Goal: Transaction & Acquisition: Purchase product/service

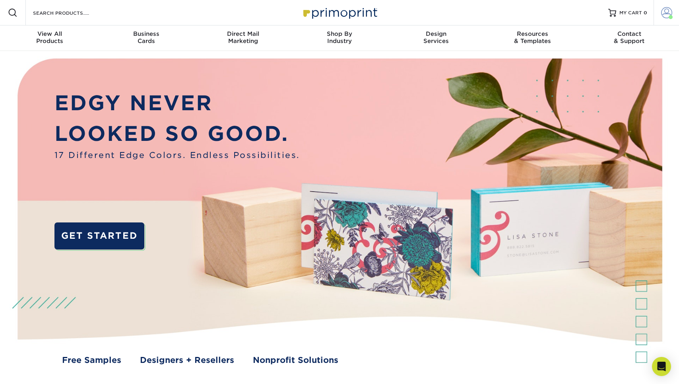
click at [664, 11] on span at bounding box center [666, 12] width 11 height 11
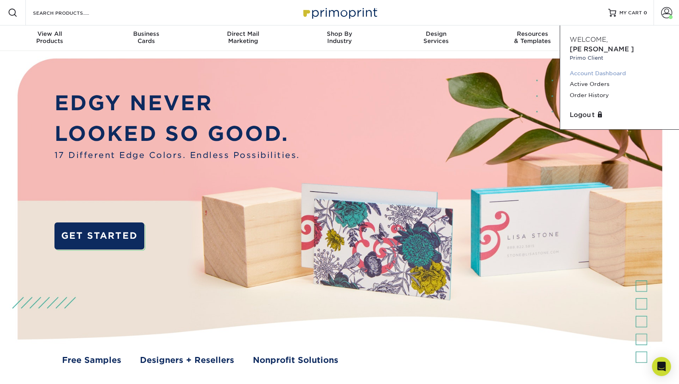
click at [613, 68] on link "Account Dashboard" at bounding box center [620, 73] width 100 height 11
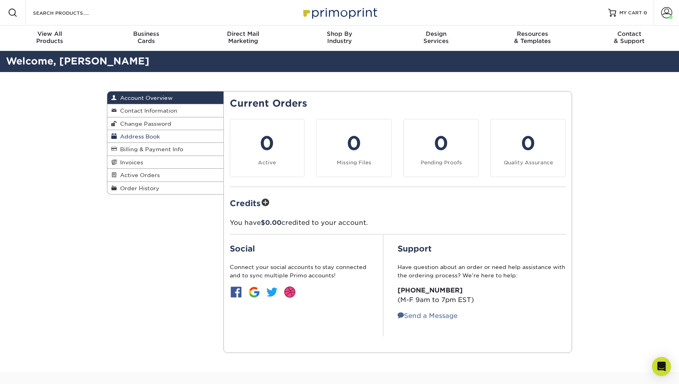
click at [162, 135] on link "Address Book" at bounding box center [165, 136] width 116 height 13
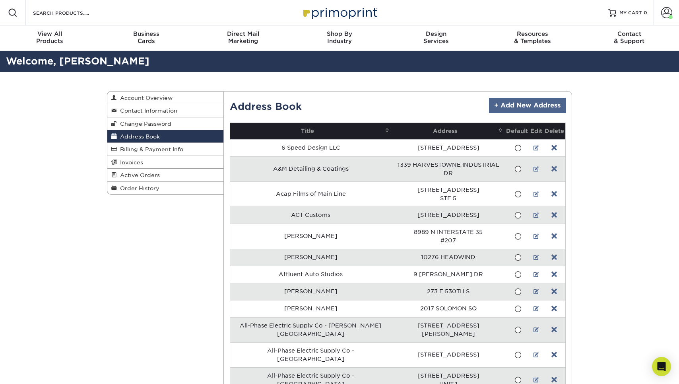
click at [502, 105] on link "+ Add New Address" at bounding box center [527, 105] width 77 height 15
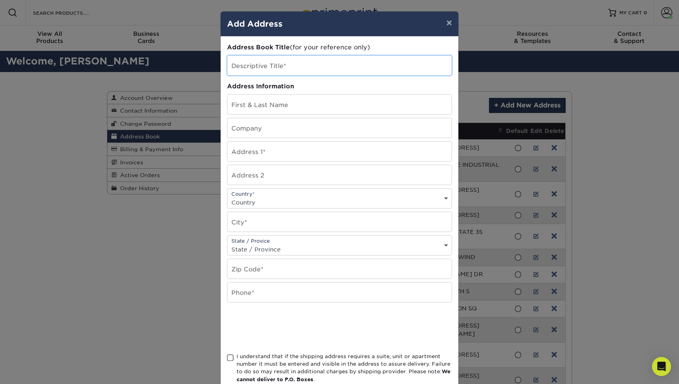
click at [298, 64] on input "text" at bounding box center [339, 65] width 224 height 19
type input "[PERSON_NAME]"
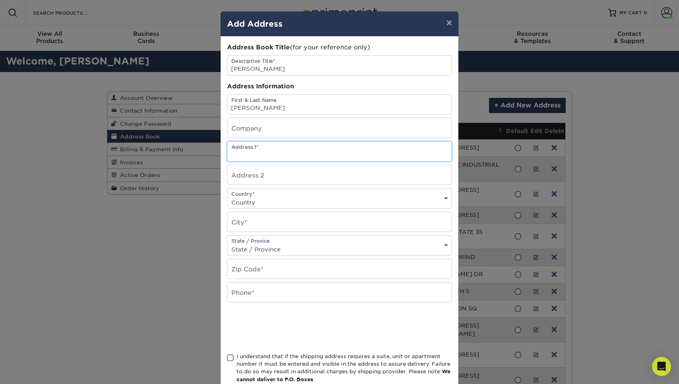
paste input "8456 N State Road 135 Vallonia, IN 47281"
type input "8456 N State Road 135 Vallonia, IN 47281"
select select "US"
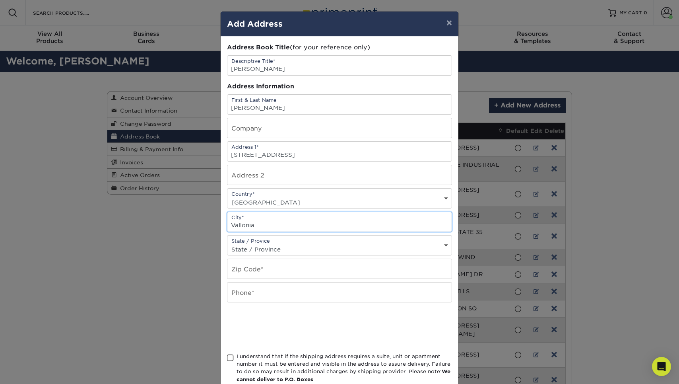
type input "Vallonia"
select select "IN"
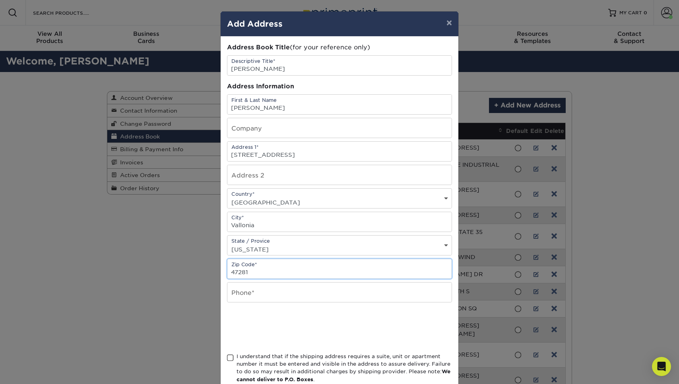
type input "47281"
type input "2699302923"
click at [242, 352] on div "Address Book Title (for your reference only) Descriptive Title* Brayden Stockel…" at bounding box center [339, 214] width 225 height 343
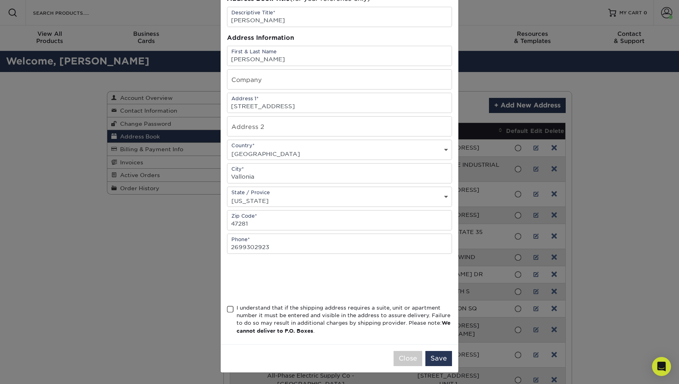
scroll to position [50, 0]
click at [232, 307] on span at bounding box center [230, 309] width 7 height 8
click at [0, 0] on input "I understand that if the shipping address requires a suite, unit or apartment n…" at bounding box center [0, 0] width 0 height 0
click at [435, 352] on button "Save" at bounding box center [438, 358] width 27 height 15
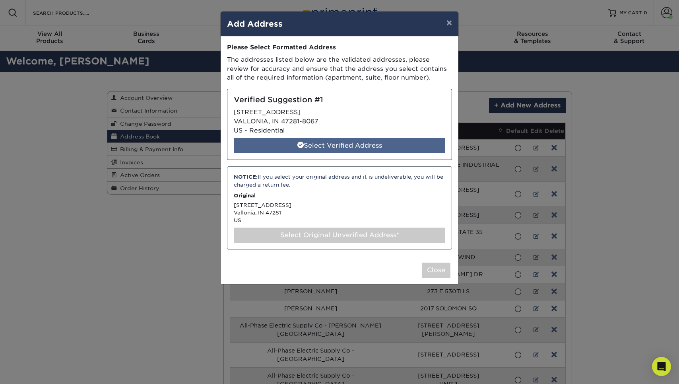
click at [339, 140] on div "Select Verified Address" at bounding box center [339, 145] width 211 height 15
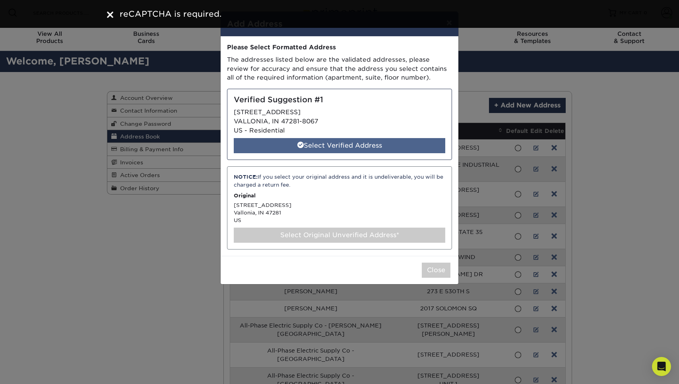
click at [320, 143] on div "Select Verified Address" at bounding box center [339, 145] width 211 height 15
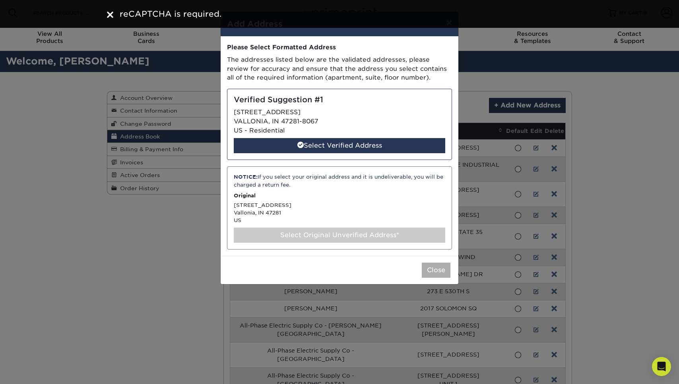
click at [438, 269] on button "Close" at bounding box center [436, 269] width 29 height 15
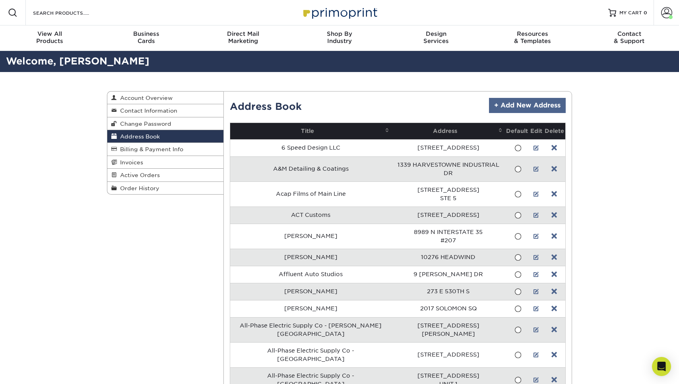
click at [514, 108] on link "+ Add New Address" at bounding box center [527, 105] width 77 height 15
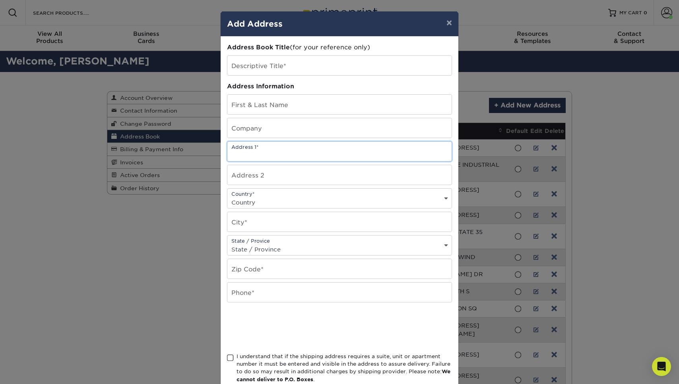
paste input "8456 N State Road 135 Vallonia, IN 47281"
type input "8456 N State Road 135 Vallonia, IN 47281"
select select "US"
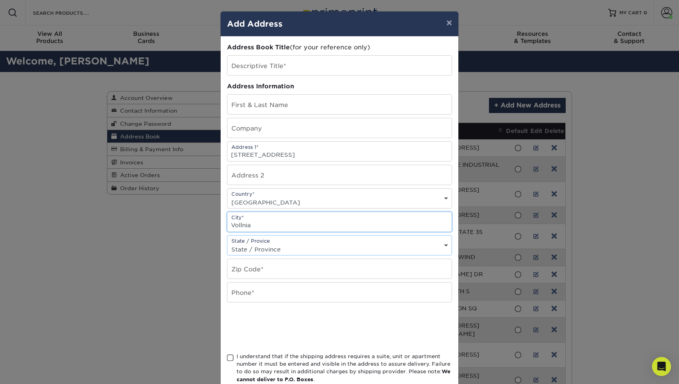
click at [265, 224] on input "Vollnia" at bounding box center [339, 221] width 224 height 19
type input "Vollonia"
select select "IN"
type input "3"
type input "47281"
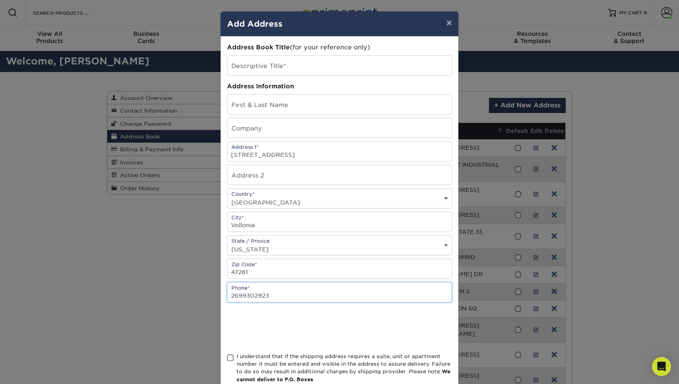
type input "2699302923"
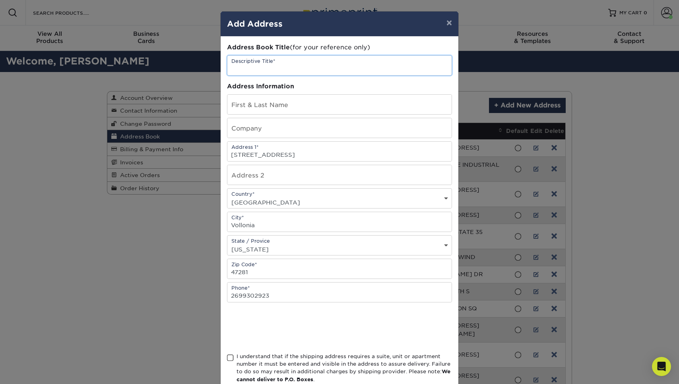
click at [269, 69] on input "text" at bounding box center [339, 65] width 224 height 19
type input "[PERSON_NAME]"
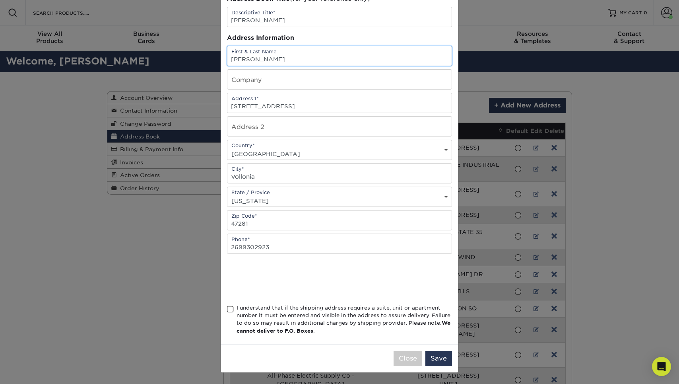
scroll to position [50, 0]
type input "[PERSON_NAME]"
click at [229, 309] on span at bounding box center [230, 309] width 7 height 8
click at [0, 0] on input "I understand that if the shipping address requires a suite, unit or apartment n…" at bounding box center [0, 0] width 0 height 0
click at [435, 356] on button "Save" at bounding box center [438, 358] width 27 height 15
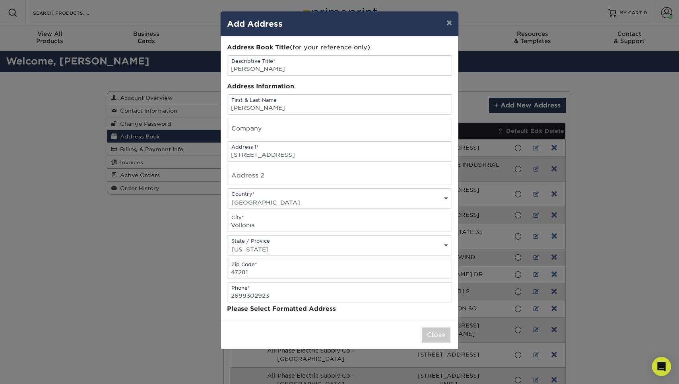
scroll to position [0, 0]
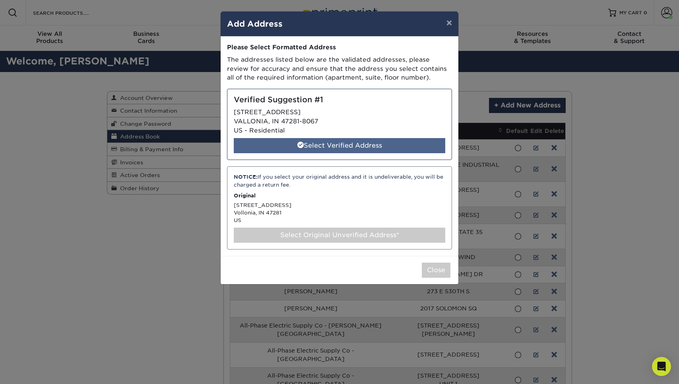
click at [343, 143] on div "Select Verified Address" at bounding box center [339, 145] width 211 height 15
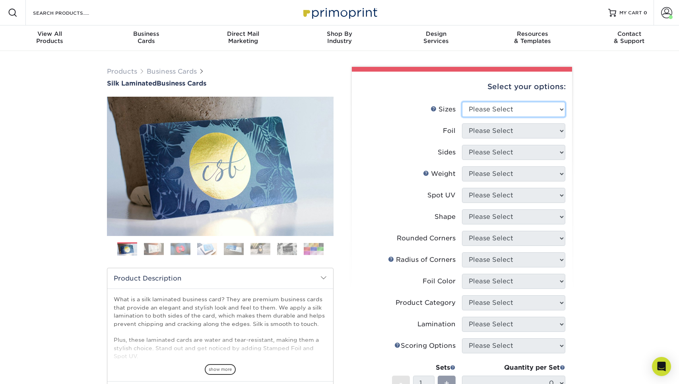
select select "2.00x3.50"
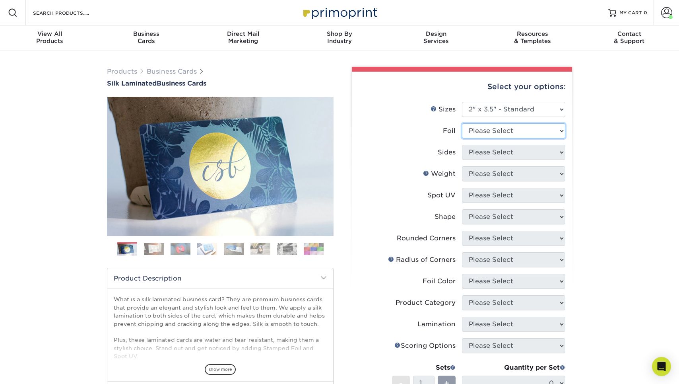
select select "0"
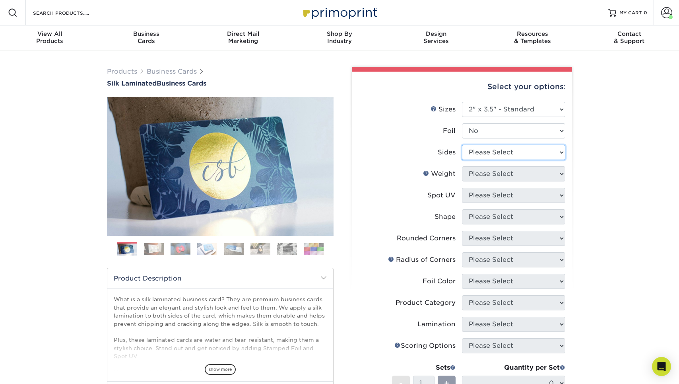
select select "13abbda7-1d64-4f25-8bb2-c179b224825d"
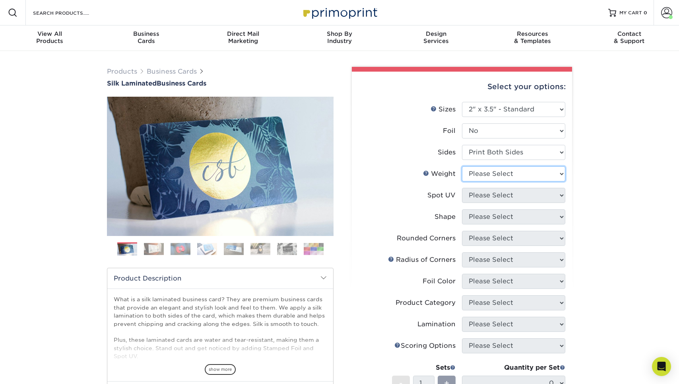
select select "16PT"
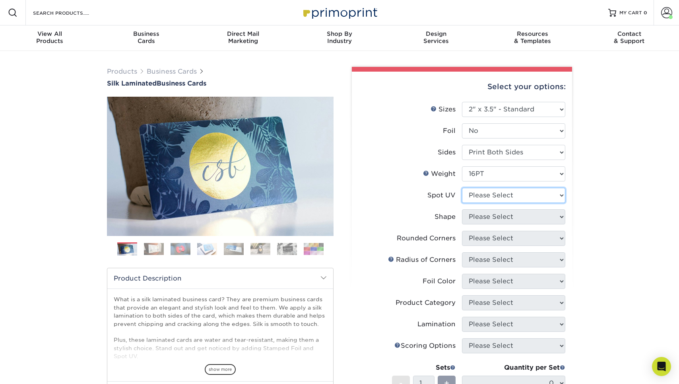
select select "0"
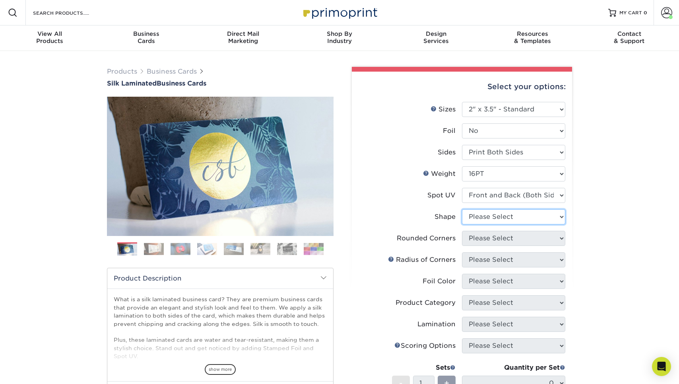
select select "standard"
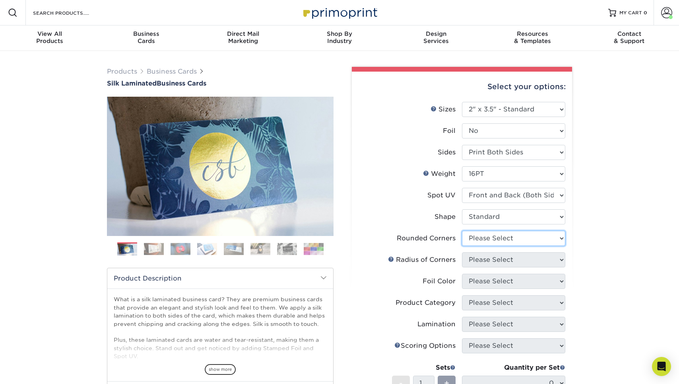
select select "7672df9e-0e0a-464d-8e1f-920c575e4da3"
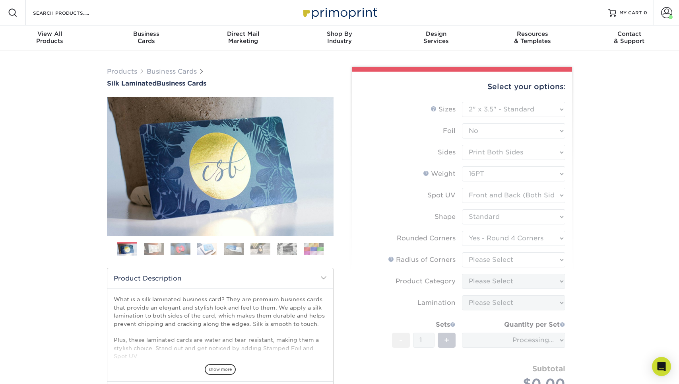
click at [500, 258] on form "Sizes Help Sizes Please Select 1.5" x 3.5" - Mini 1.75" x 3.5" - Mini 2" x 2" -…" at bounding box center [461, 255] width 207 height 307
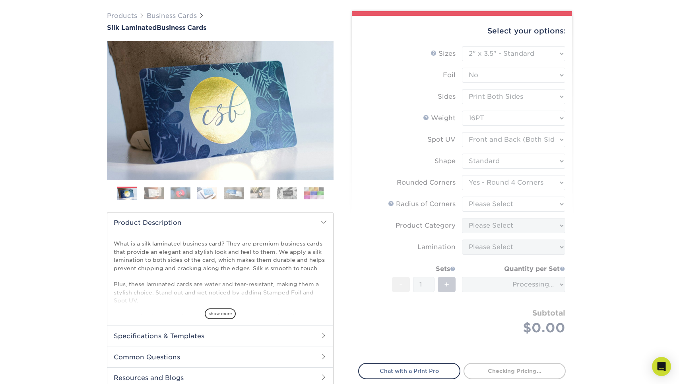
scroll to position [122, 0]
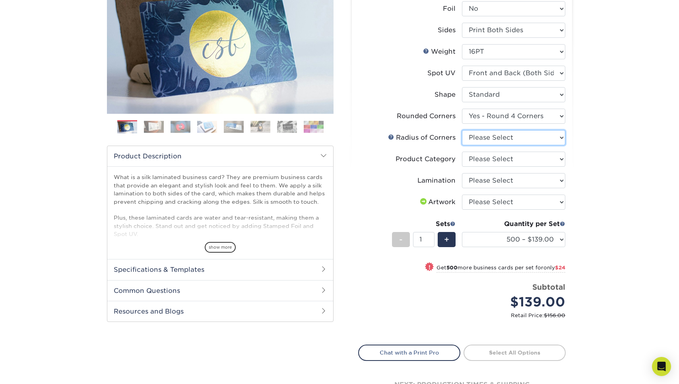
select select "589680c7-ee9a-431b-9d12-d7aeb1386a97"
select select "3b5148f1-0588-4f88-a218-97bcfdce65c1"
select select "ccacb42f-45f7-42d3-bbd3-7c8421cf37f0"
select select "upload"
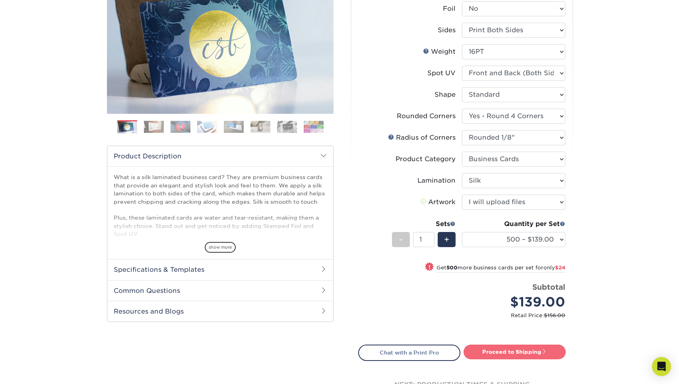
click at [499, 349] on link "Proceed to Shipping" at bounding box center [514, 351] width 102 height 14
type input "Set 1"
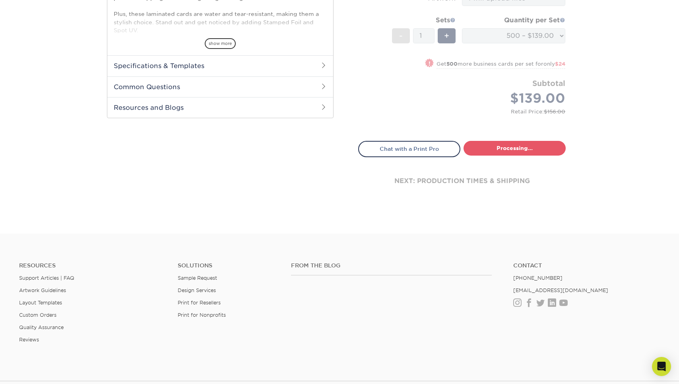
select select "24b86a38-505b-4ae3-9429-29aefd3b6f92"
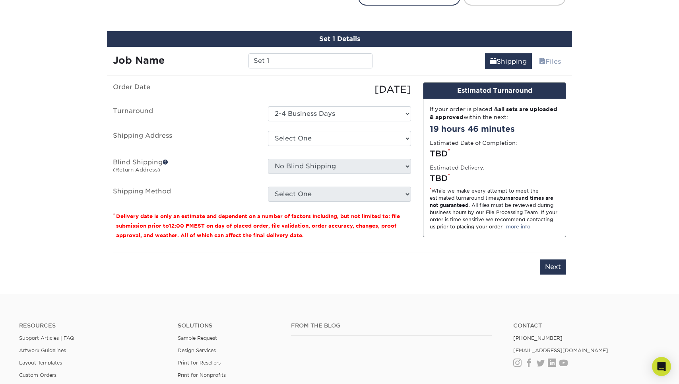
scroll to position [487, 0]
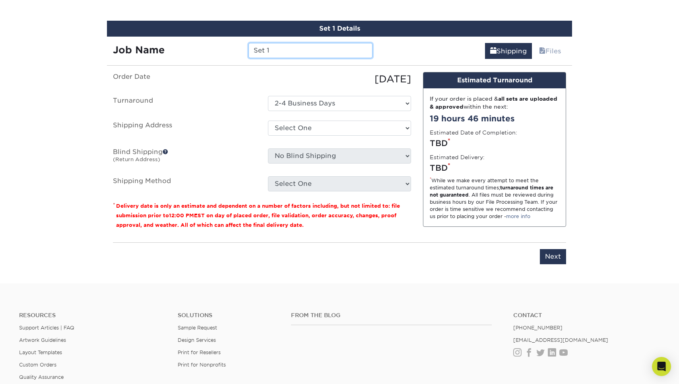
click at [277, 48] on input "Set 1" at bounding box center [310, 50] width 124 height 15
click at [271, 48] on input "Stockman PDR - Brayden Cards" at bounding box center [310, 50] width 124 height 15
type input "Stockelman PDR - Brayden Cards"
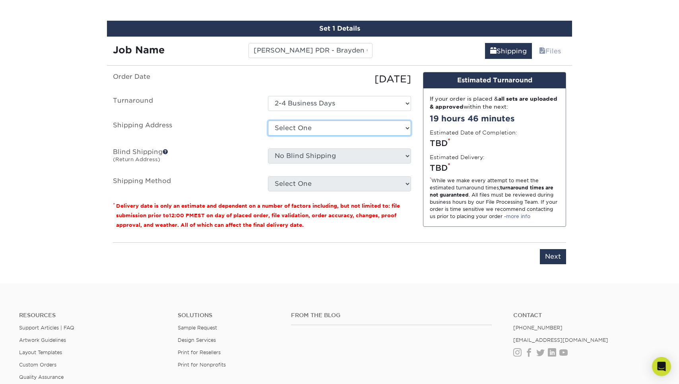
select select "286008"
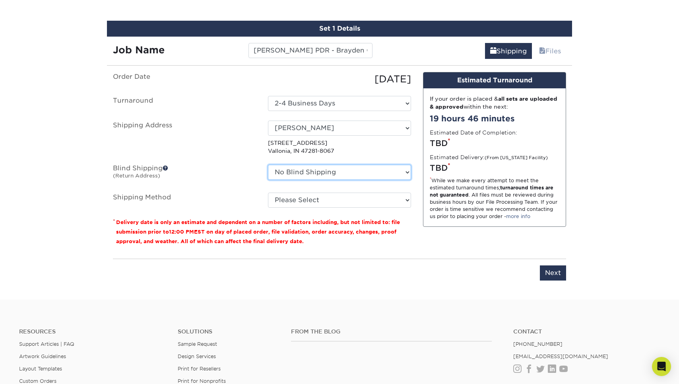
select select "75236"
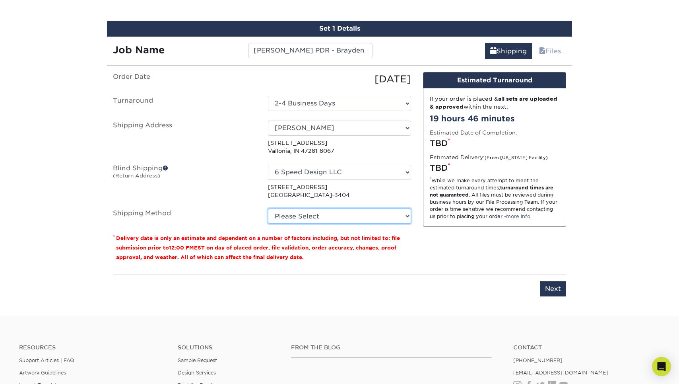
select select "03"
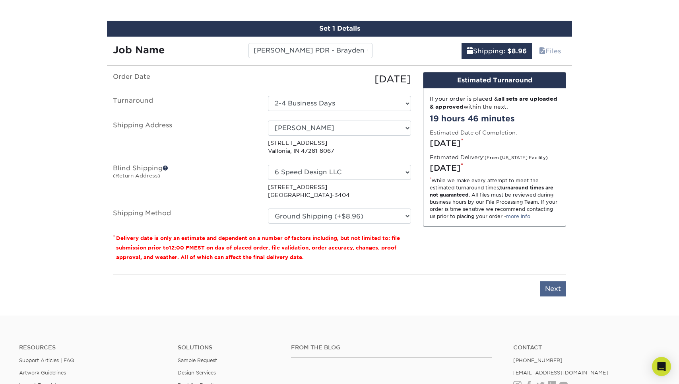
click at [550, 286] on input "Next" at bounding box center [553, 288] width 26 height 15
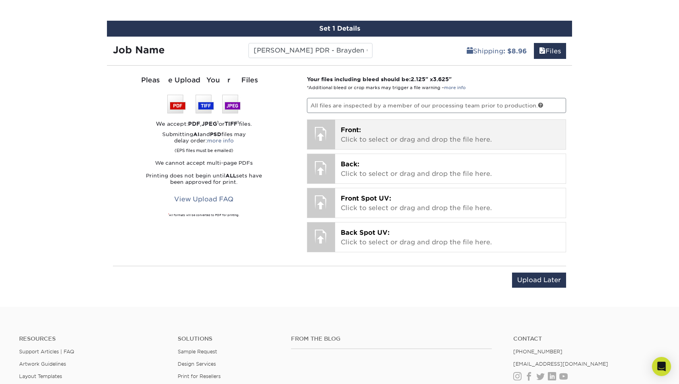
click at [366, 130] on p "Front: Click to select or drag and drop the file here." at bounding box center [451, 134] width 220 height 19
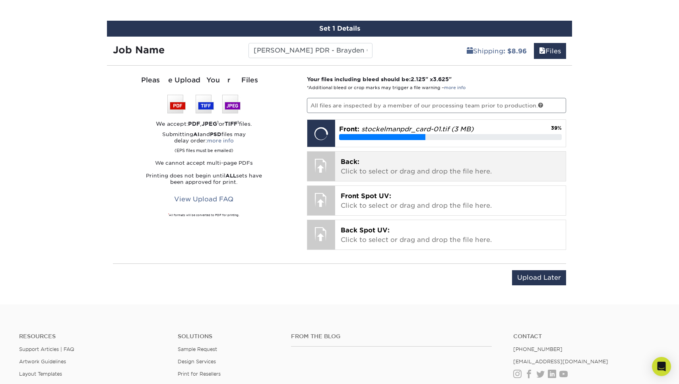
click at [391, 178] on div "Back: Click to select or drag and drop the file here. Choose file" at bounding box center [450, 165] width 231 height 29
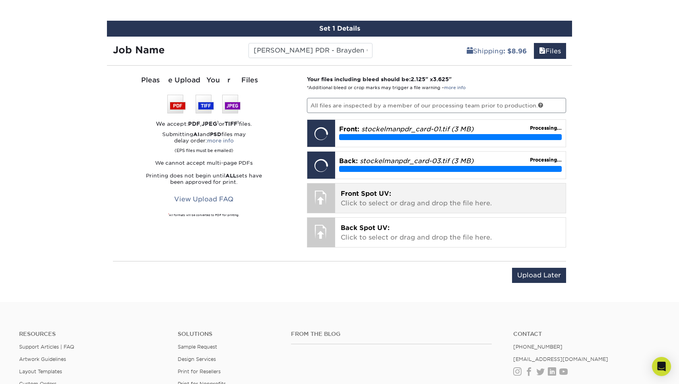
click at [372, 195] on span "Front Spot UV:" at bounding box center [366, 194] width 50 height 8
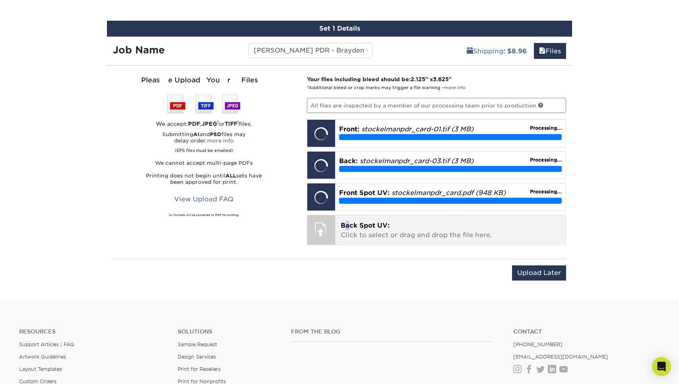
click at [347, 224] on span "Back Spot UV:" at bounding box center [365, 225] width 49 height 8
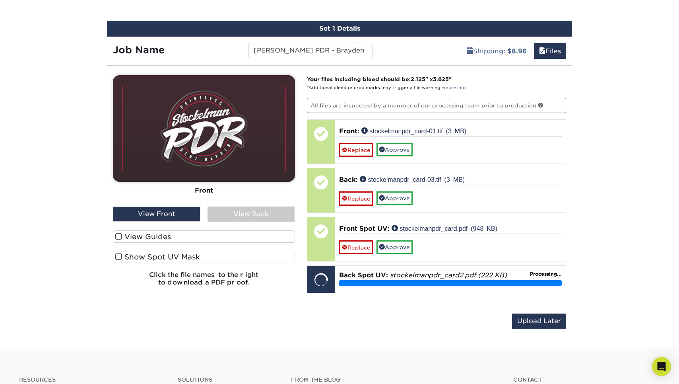
click at [224, 239] on label "View Guides" at bounding box center [204, 236] width 182 height 12
click at [0, 0] on input "View Guides" at bounding box center [0, 0] width 0 height 0
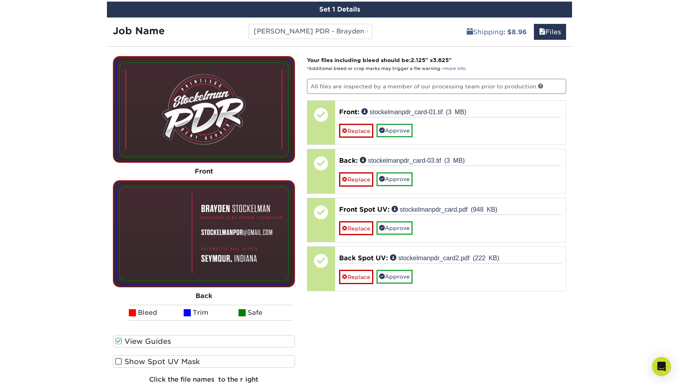
scroll to position [556, 0]
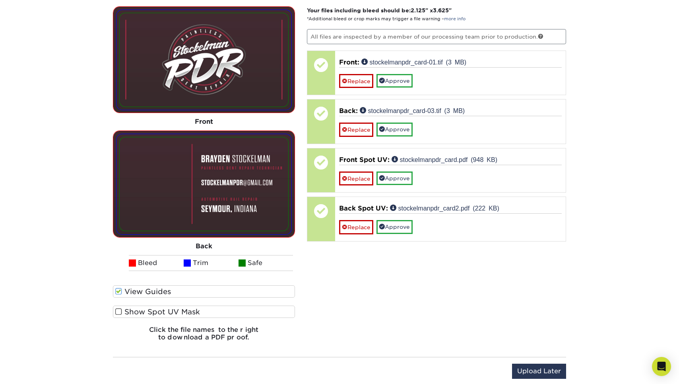
click at [201, 311] on label "Show Spot UV Mask" at bounding box center [204, 311] width 182 height 12
click at [0, 0] on input "Show Spot UV Mask" at bounding box center [0, 0] width 0 height 0
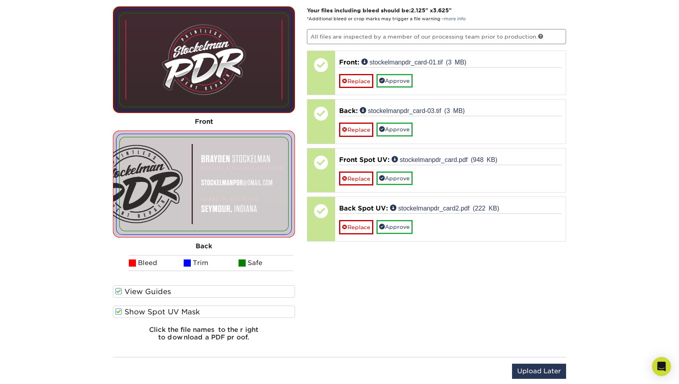
click at [201, 311] on label "Show Spot UV Mask" at bounding box center [204, 311] width 182 height 12
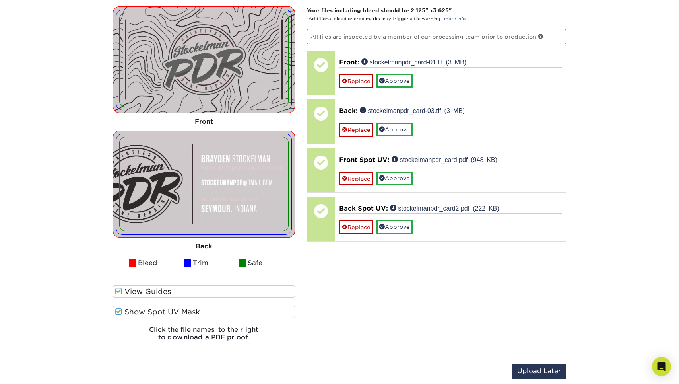
click at [0, 0] on input "Show Spot UV Mask" at bounding box center [0, 0] width 0 height 0
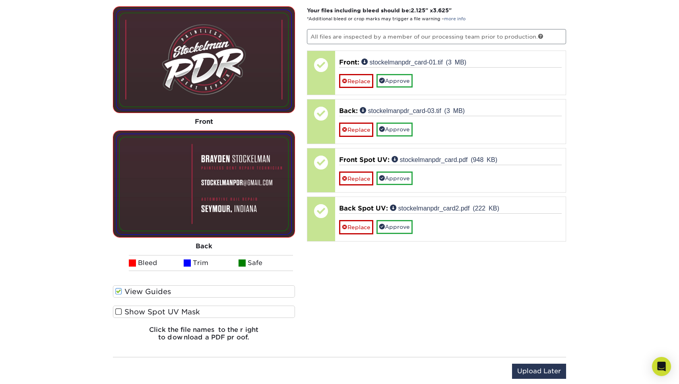
click at [201, 311] on label "Show Spot UV Mask" at bounding box center [204, 311] width 182 height 12
click at [0, 0] on input "Show Spot UV Mask" at bounding box center [0, 0] width 0 height 0
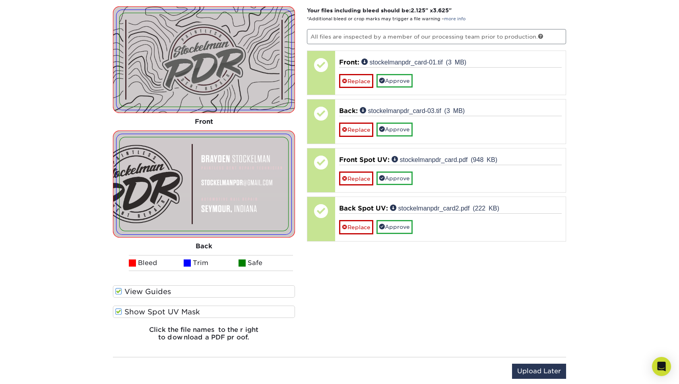
click at [201, 311] on label "Show Spot UV Mask" at bounding box center [204, 311] width 182 height 12
click at [0, 0] on input "Show Spot UV Mask" at bounding box center [0, 0] width 0 height 0
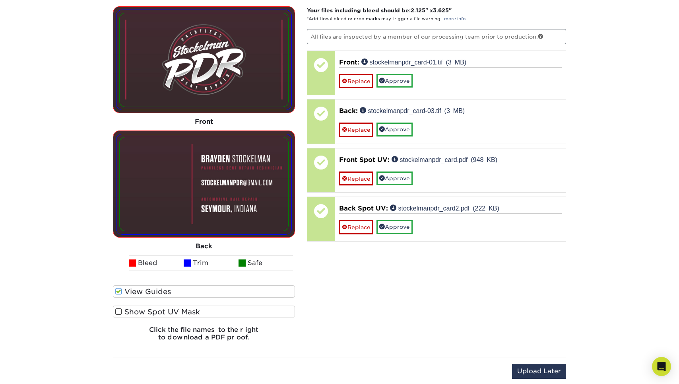
click at [201, 311] on label "Show Spot UV Mask" at bounding box center [204, 311] width 182 height 12
click at [0, 0] on input "Show Spot UV Mask" at bounding box center [0, 0] width 0 height 0
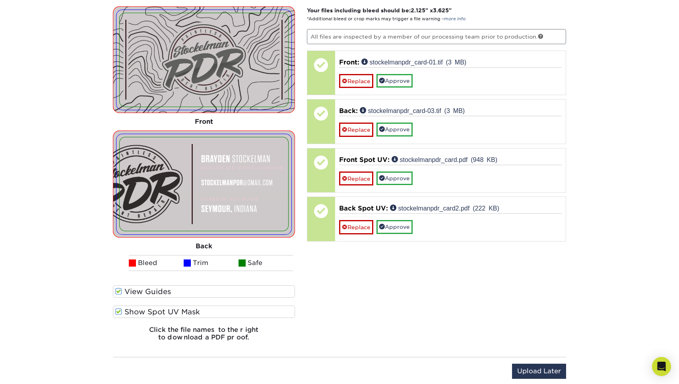
click at [201, 311] on label "Show Spot UV Mask" at bounding box center [204, 311] width 182 height 12
click at [0, 0] on input "Show Spot UV Mask" at bounding box center [0, 0] width 0 height 0
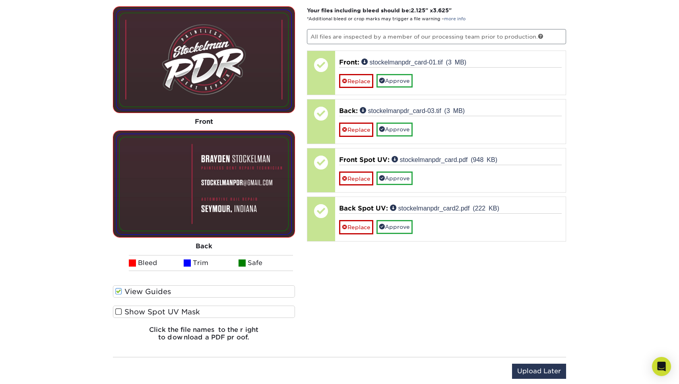
click at [201, 311] on label "Show Spot UV Mask" at bounding box center [204, 311] width 182 height 12
click at [0, 0] on input "Show Spot UV Mask" at bounding box center [0, 0] width 0 height 0
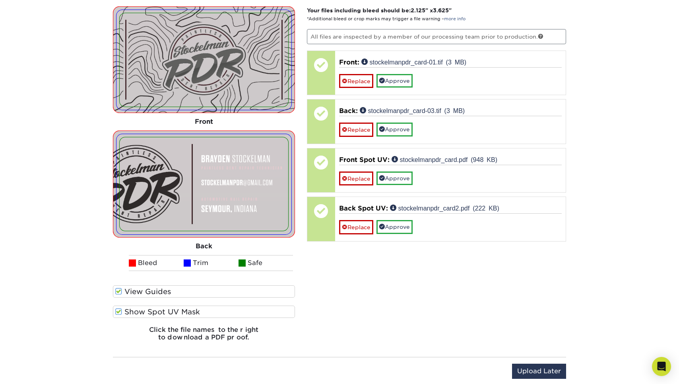
click at [201, 311] on label "Show Spot UV Mask" at bounding box center [204, 311] width 182 height 12
click at [0, 0] on input "Show Spot UV Mask" at bounding box center [0, 0] width 0 height 0
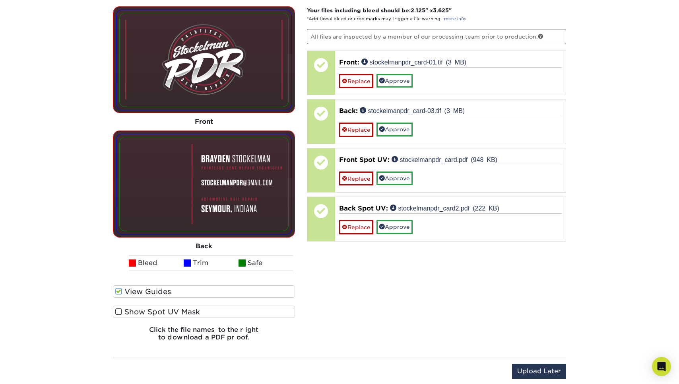
click at [201, 311] on label "Show Spot UV Mask" at bounding box center [204, 311] width 182 height 12
click at [0, 0] on input "Show Spot UV Mask" at bounding box center [0, 0] width 0 height 0
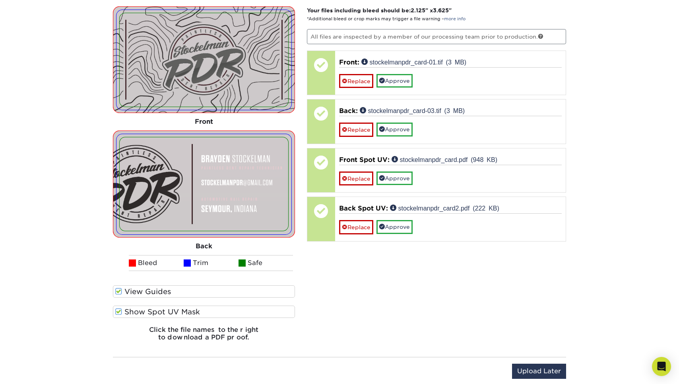
click at [201, 311] on label "Show Spot UV Mask" at bounding box center [204, 311] width 182 height 12
click at [0, 0] on input "Show Spot UV Mask" at bounding box center [0, 0] width 0 height 0
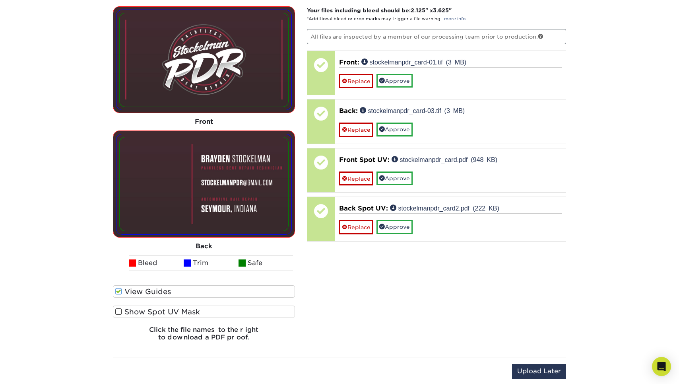
click at [201, 311] on label "Show Spot UV Mask" at bounding box center [204, 311] width 182 height 12
click at [0, 0] on input "Show Spot UV Mask" at bounding box center [0, 0] width 0 height 0
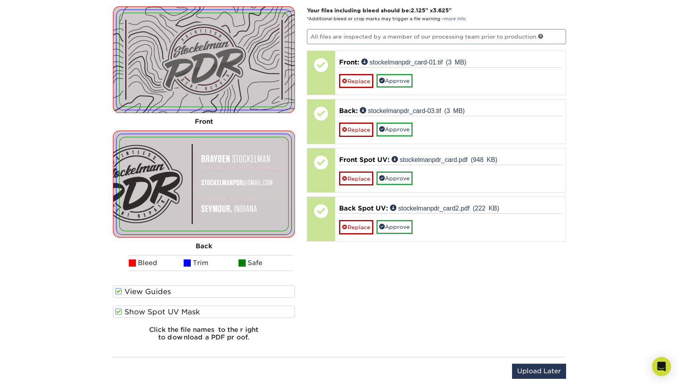
click at [201, 311] on label "Show Spot UV Mask" at bounding box center [204, 311] width 182 height 12
click at [0, 0] on input "Show Spot UV Mask" at bounding box center [0, 0] width 0 height 0
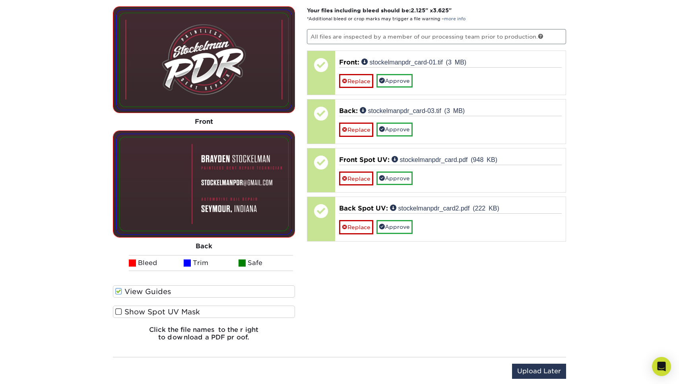
click at [201, 311] on label "Show Spot UV Mask" at bounding box center [204, 311] width 182 height 12
click at [0, 0] on input "Show Spot UV Mask" at bounding box center [0, 0] width 0 height 0
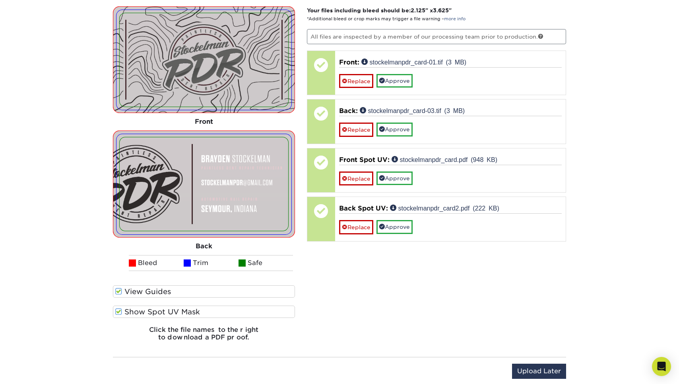
click at [201, 311] on label "Show Spot UV Mask" at bounding box center [204, 311] width 182 height 12
click at [0, 0] on input "Show Spot UV Mask" at bounding box center [0, 0] width 0 height 0
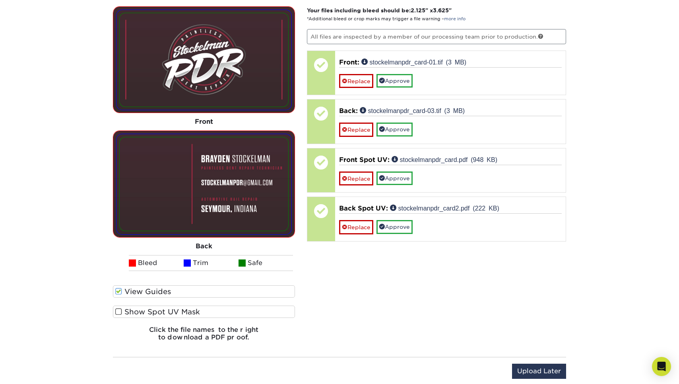
click at [201, 311] on label "Show Spot UV Mask" at bounding box center [204, 311] width 182 height 12
click at [0, 0] on input "Show Spot UV Mask" at bounding box center [0, 0] width 0 height 0
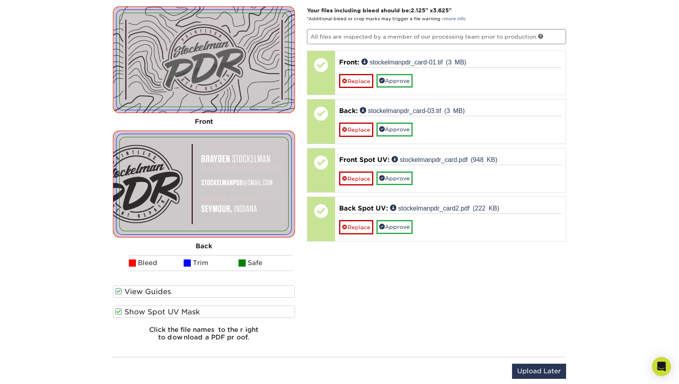
click at [201, 311] on label "Show Spot UV Mask" at bounding box center [204, 311] width 182 height 12
click at [0, 0] on input "Show Spot UV Mask" at bounding box center [0, 0] width 0 height 0
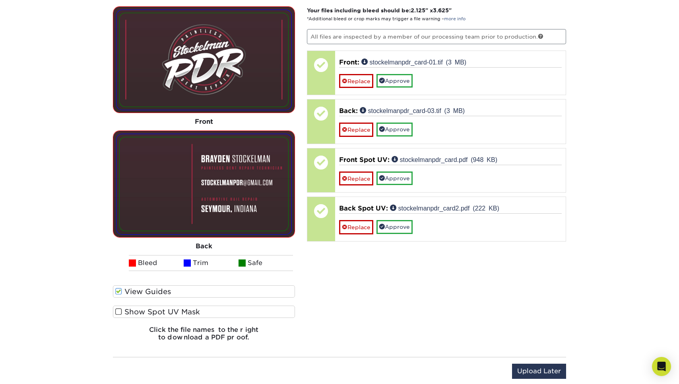
click at [201, 311] on label "Show Spot UV Mask" at bounding box center [204, 311] width 182 height 12
click at [0, 0] on input "Show Spot UV Mask" at bounding box center [0, 0] width 0 height 0
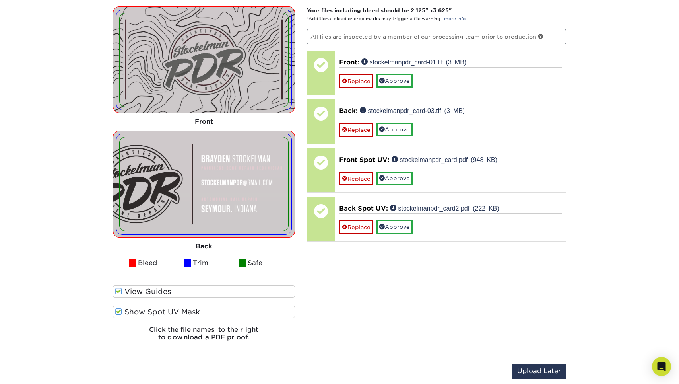
click at [201, 311] on label "Show Spot UV Mask" at bounding box center [204, 311] width 182 height 12
click at [0, 0] on input "Show Spot UV Mask" at bounding box center [0, 0] width 0 height 0
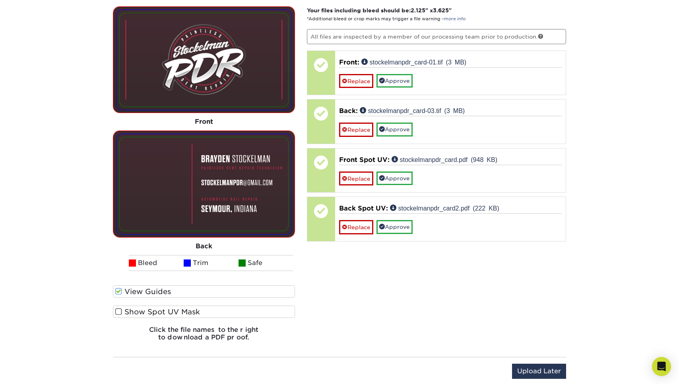
click at [201, 311] on label "Show Spot UV Mask" at bounding box center [204, 311] width 182 height 12
click at [0, 0] on input "Show Spot UV Mask" at bounding box center [0, 0] width 0 height 0
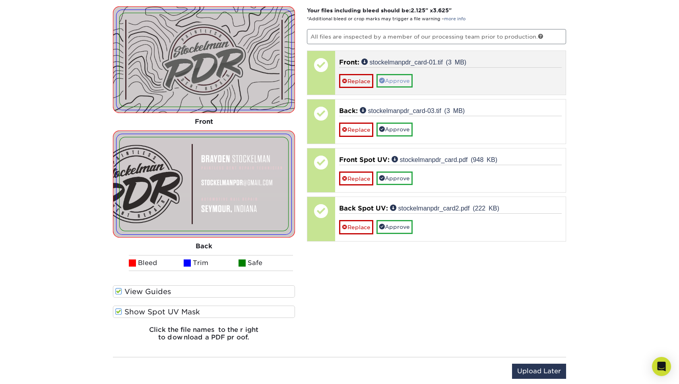
click at [392, 82] on link "Approve" at bounding box center [394, 81] width 36 height 14
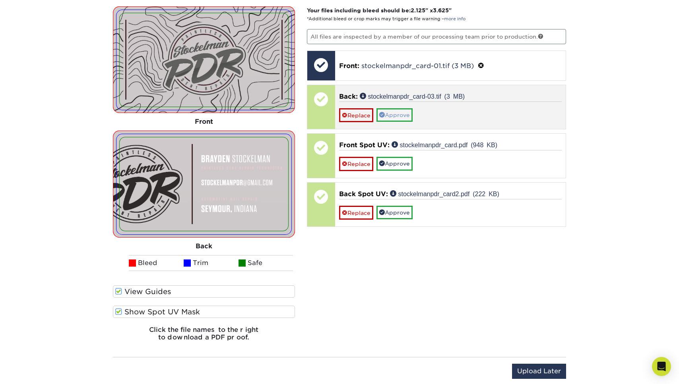
click at [392, 114] on link "Approve" at bounding box center [394, 115] width 36 height 14
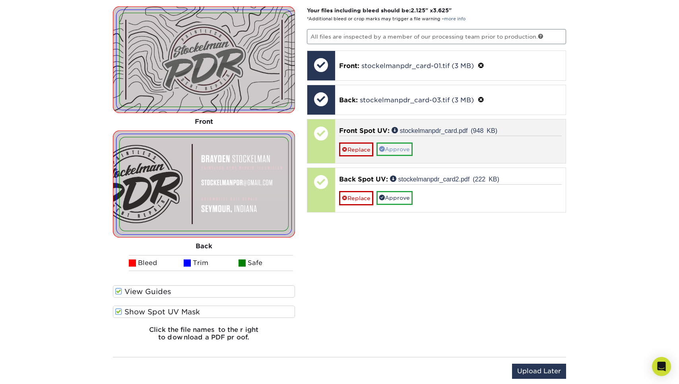
click at [392, 143] on link "Approve" at bounding box center [394, 149] width 36 height 14
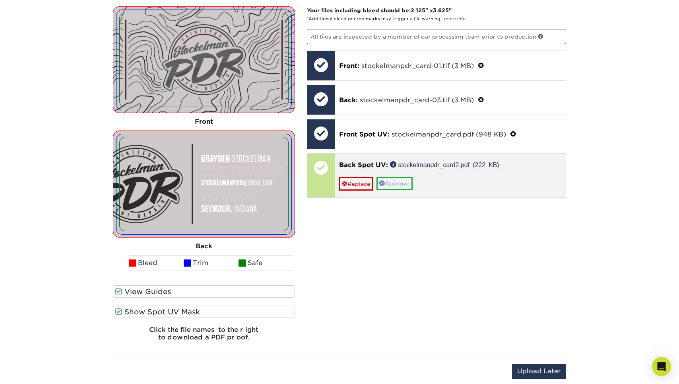
click at [392, 176] on link "Approve" at bounding box center [394, 183] width 36 height 14
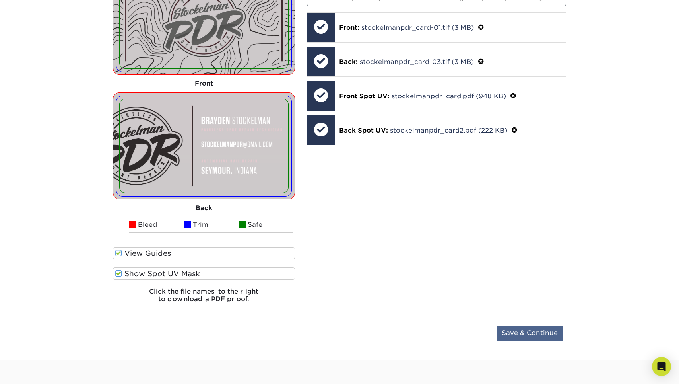
click at [520, 336] on input "Save & Continue" at bounding box center [529, 332] width 66 height 15
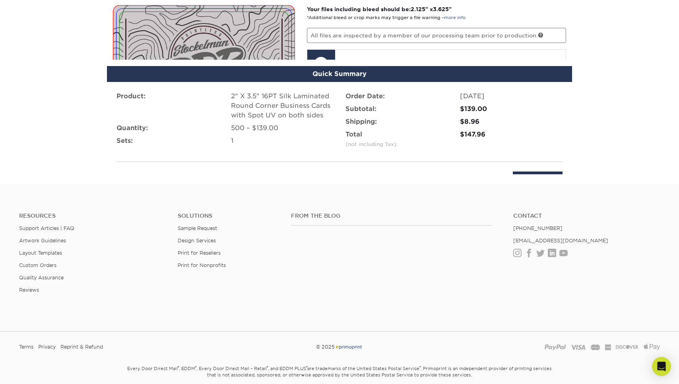
scroll to position [546, 0]
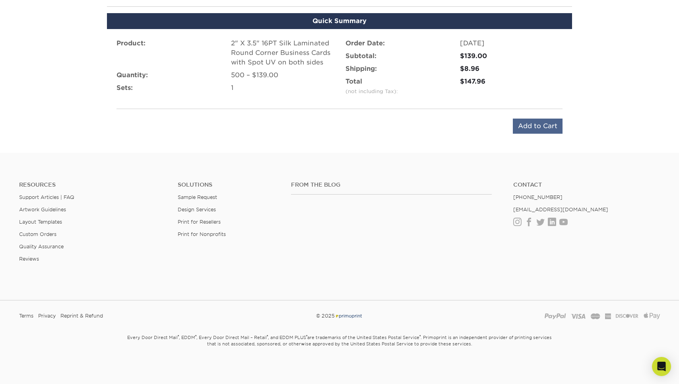
click at [531, 123] on input "Add to Cart" at bounding box center [538, 125] width 50 height 15
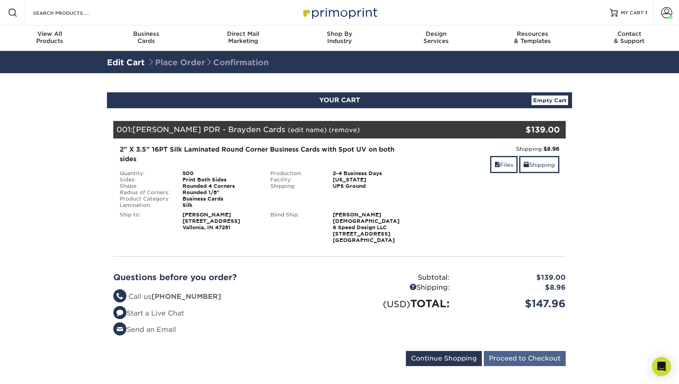
click at [504, 351] on input "Proceed to Checkout" at bounding box center [525, 358] width 82 height 15
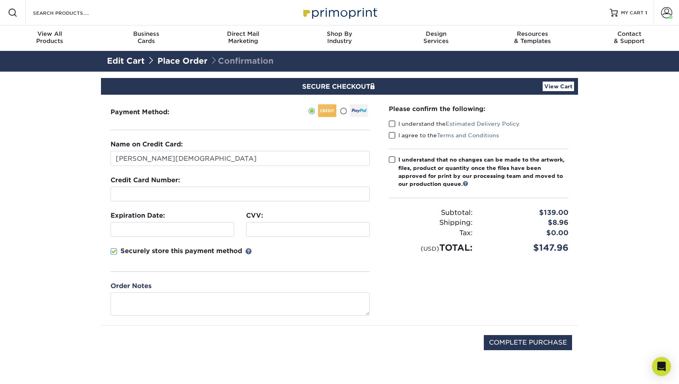
click at [398, 122] on label "I understand the Estimated Delivery Policy" at bounding box center [454, 124] width 131 height 8
click at [0, 0] on input "I understand the Estimated Delivery Policy" at bounding box center [0, 0] width 0 height 0
click at [395, 134] on label "I agree to the Terms and Conditions" at bounding box center [444, 135] width 110 height 8
click at [0, 0] on input "I agree to the Terms and Conditions" at bounding box center [0, 0] width 0 height 0
click at [395, 161] on span at bounding box center [392, 160] width 7 height 8
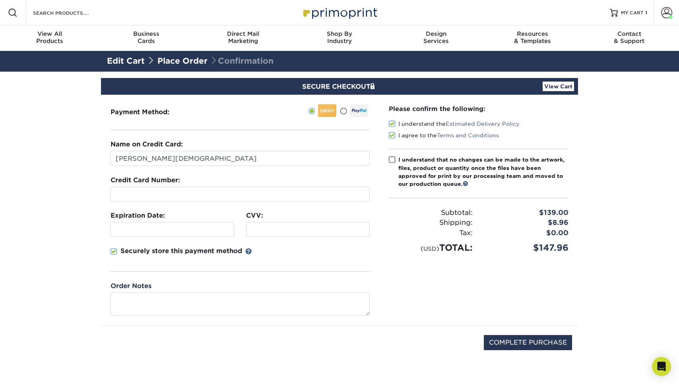
click at [0, 0] on input "I understand that no changes can be made to the artwork, files, product or quan…" at bounding box center [0, 0] width 0 height 0
click at [182, 219] on div "Expiration Date:" at bounding box center [173, 224] width 136 height 26
click at [179, 224] on div at bounding box center [172, 229] width 124 height 15
click at [546, 344] on input "COMPLETE PURCHASE" at bounding box center [528, 342] width 88 height 15
type input "PROCESSING, PLEASE WAIT..."
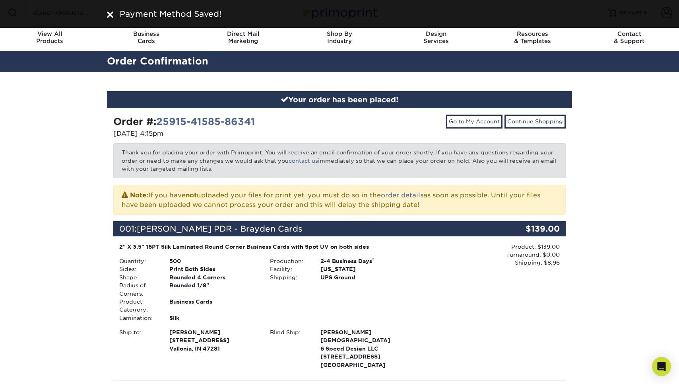
click at [108, 12] on img at bounding box center [110, 15] width 6 height 6
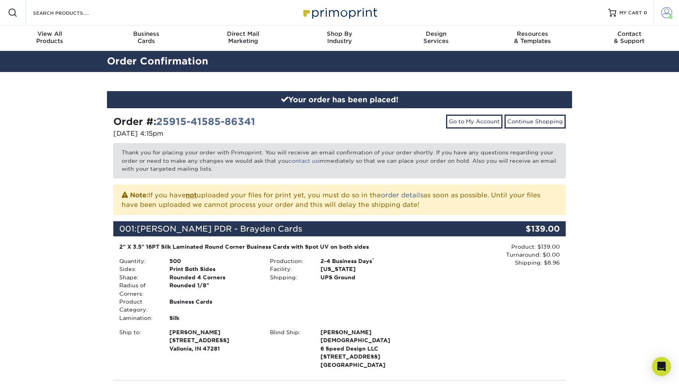
click at [662, 12] on span at bounding box center [666, 12] width 11 height 11
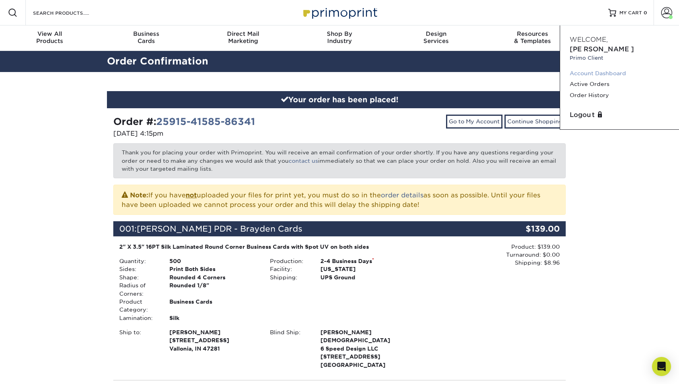
click at [612, 68] on link "Account Dashboard" at bounding box center [620, 73] width 100 height 11
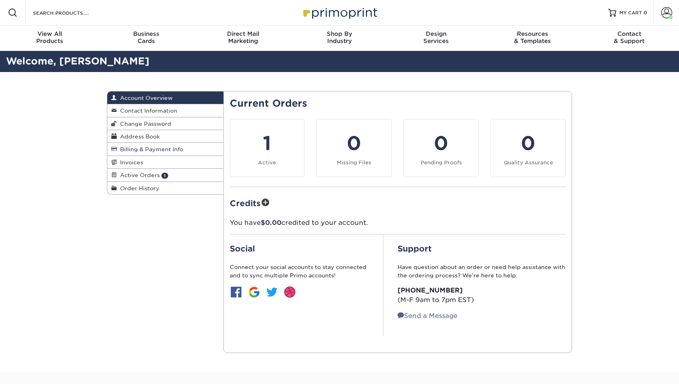
click at [163, 144] on link "Billing & Payment Info" at bounding box center [165, 149] width 116 height 13
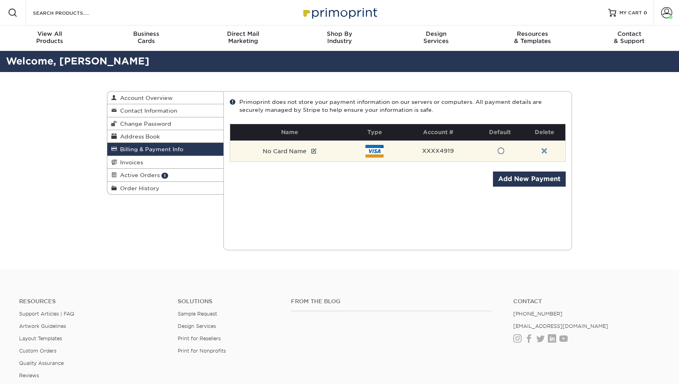
click at [543, 150] on link at bounding box center [544, 151] width 6 height 6
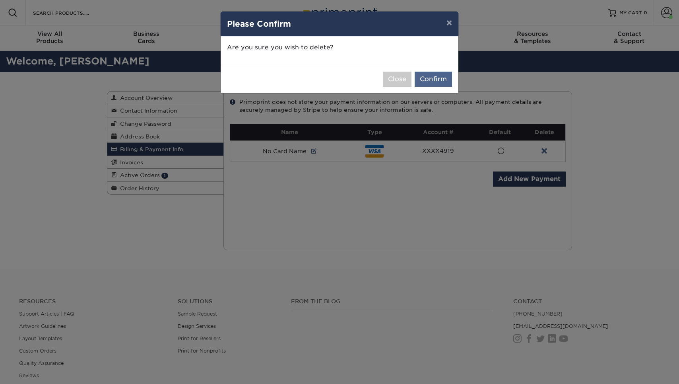
click at [429, 75] on button "Confirm" at bounding box center [433, 79] width 37 height 15
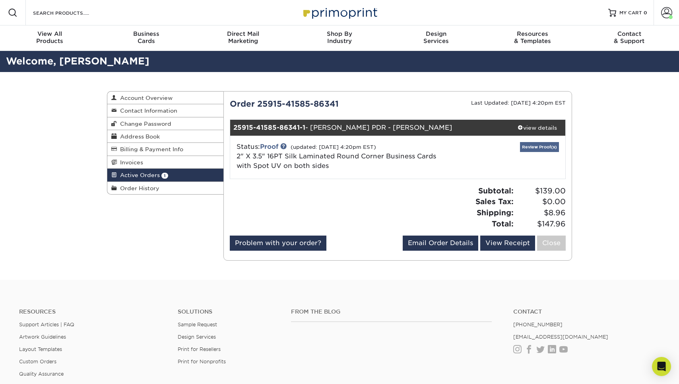
click at [530, 146] on link "Review Proof(s)" at bounding box center [539, 147] width 39 height 10
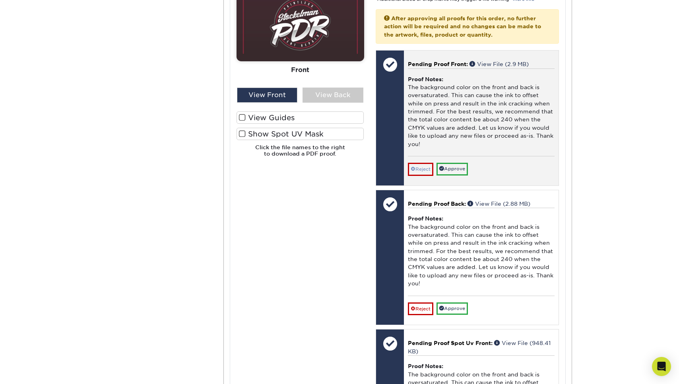
scroll to position [369, 0]
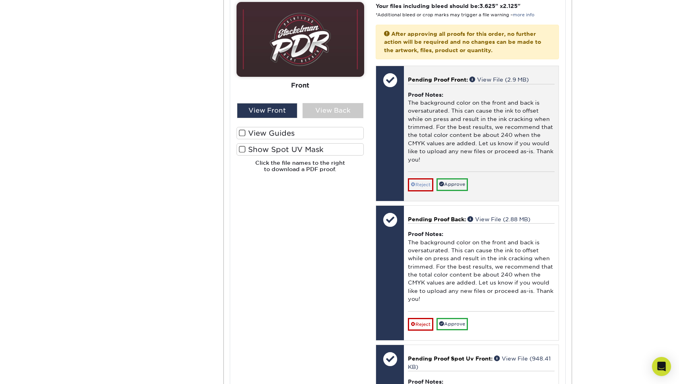
click at [427, 180] on link "Reject" at bounding box center [420, 184] width 25 height 13
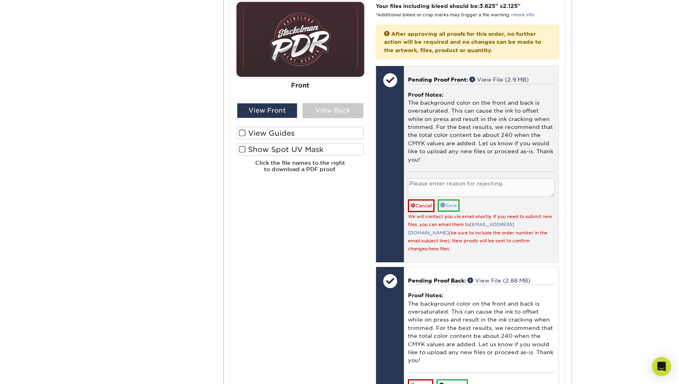
click at [445, 202] on span at bounding box center [442, 204] width 5 height 5
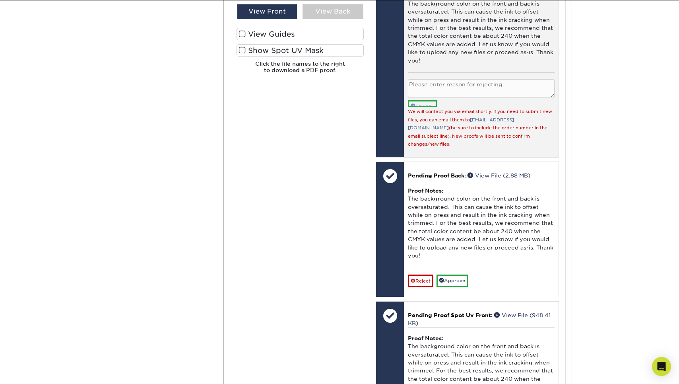
scroll to position [490, 0]
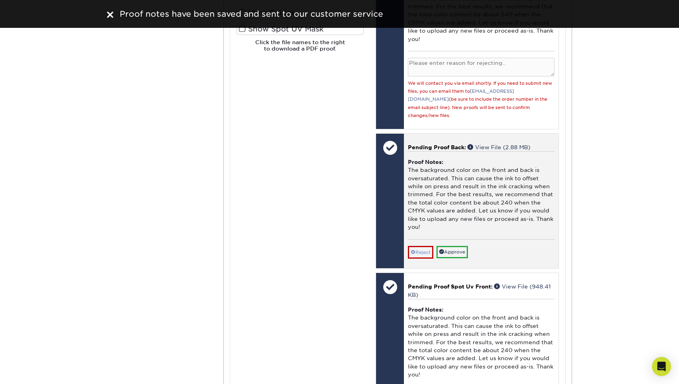
click at [428, 246] on link "Reject" at bounding box center [420, 252] width 25 height 13
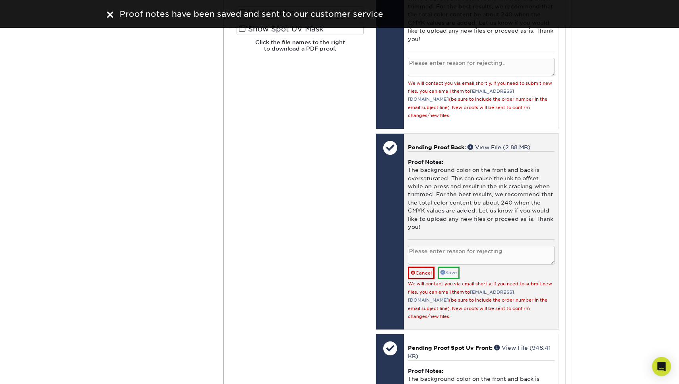
click at [452, 266] on link "Save" at bounding box center [449, 272] width 22 height 12
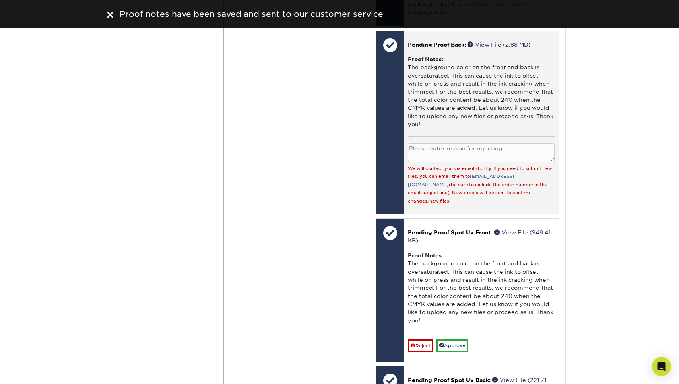
scroll to position [661, 0]
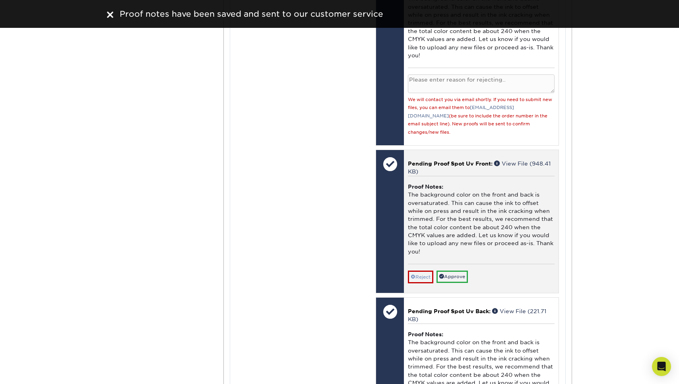
click at [428, 270] on link "Reject" at bounding box center [420, 276] width 25 height 13
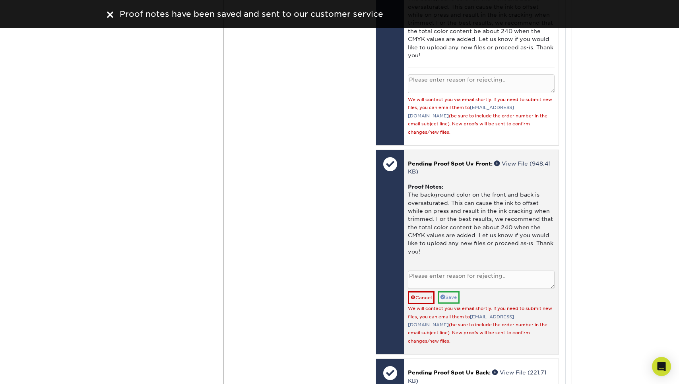
click at [453, 291] on link "Save" at bounding box center [449, 297] width 22 height 12
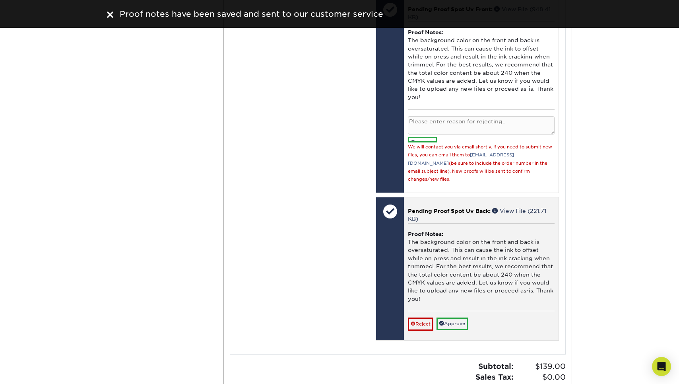
scroll to position [844, 0]
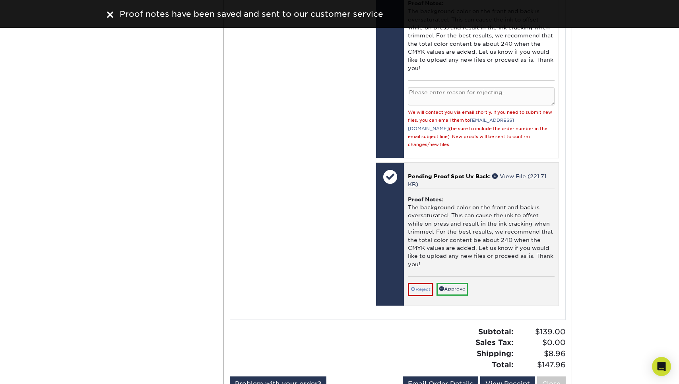
click at [420, 283] on link "Reject" at bounding box center [420, 289] width 25 height 13
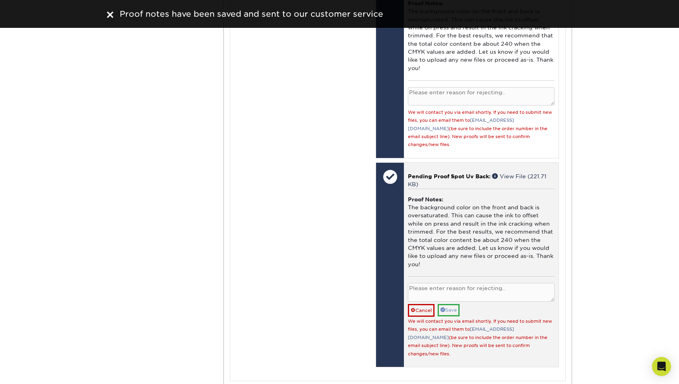
click at [451, 304] on link "Save" at bounding box center [449, 310] width 22 height 12
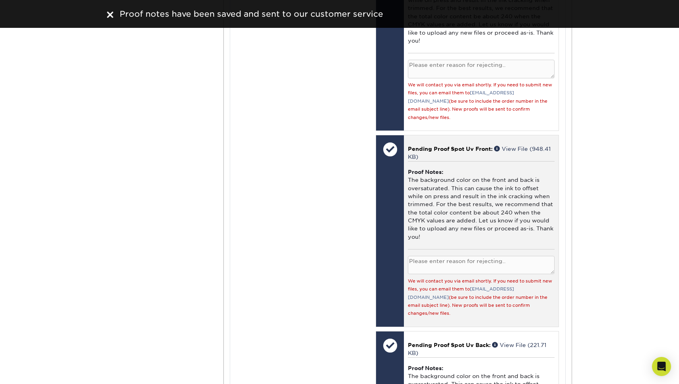
scroll to position [675, 0]
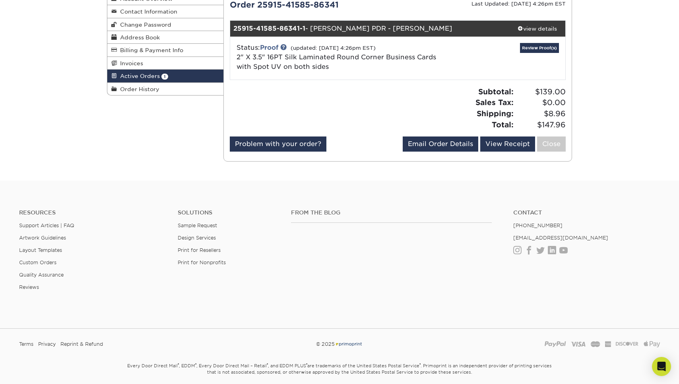
scroll to position [14, 0]
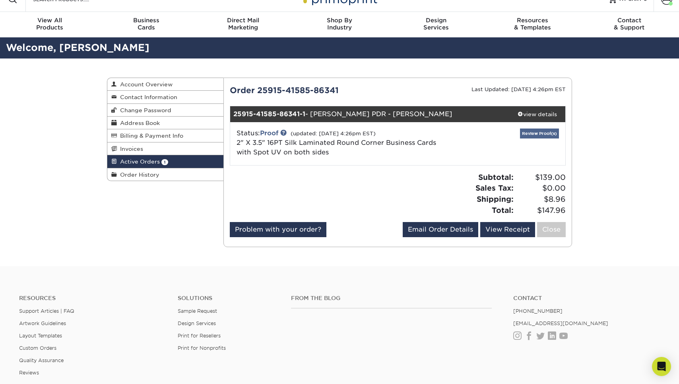
click at [532, 134] on link "Review Proof(s)" at bounding box center [539, 133] width 39 height 10
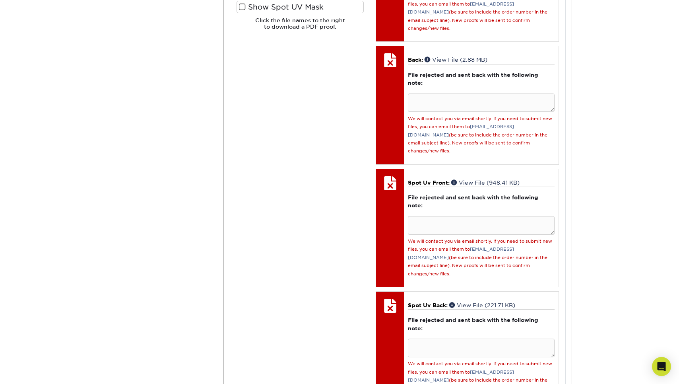
scroll to position [568, 0]
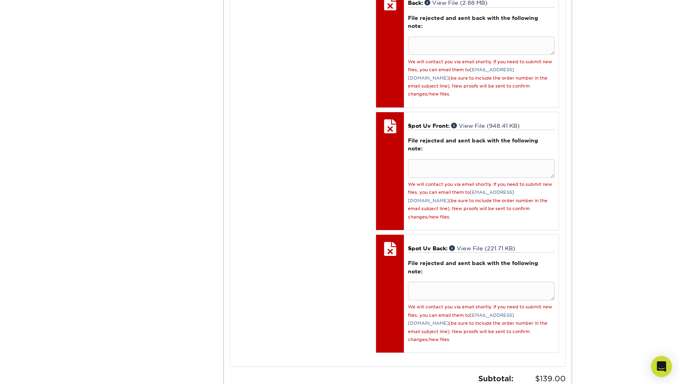
click at [661, 365] on icon "Open Intercom Messenger" at bounding box center [661, 366] width 9 height 10
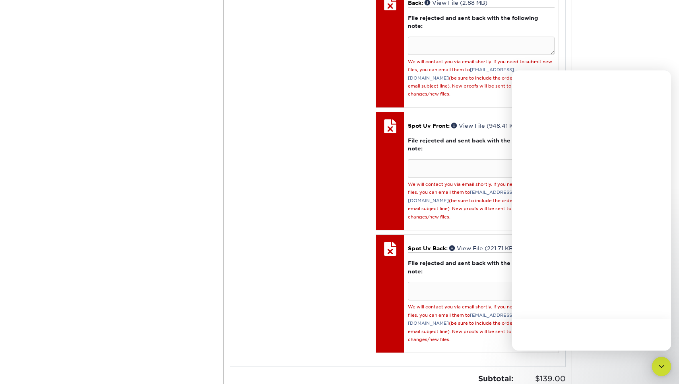
scroll to position [0, 0]
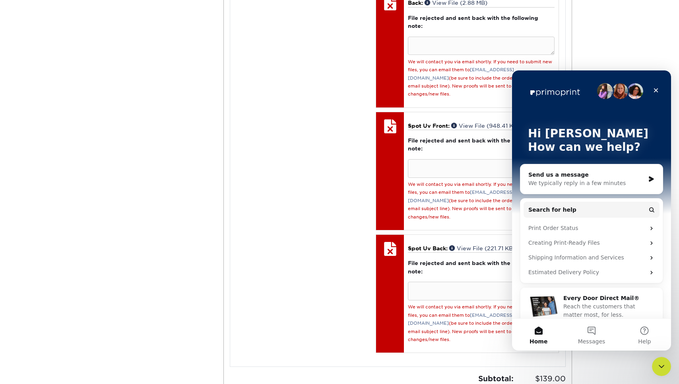
click at [324, 146] on div "Please Upload Your Files We accept: PDF , JPEG 1 or TIFF 1 files. Submitting AI…" at bounding box center [300, 80] width 139 height 554
click at [657, 91] on icon "Close" at bounding box center [656, 90] width 6 height 6
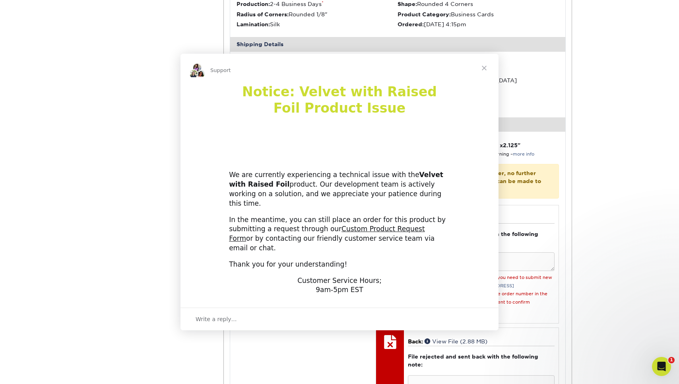
scroll to position [86, 0]
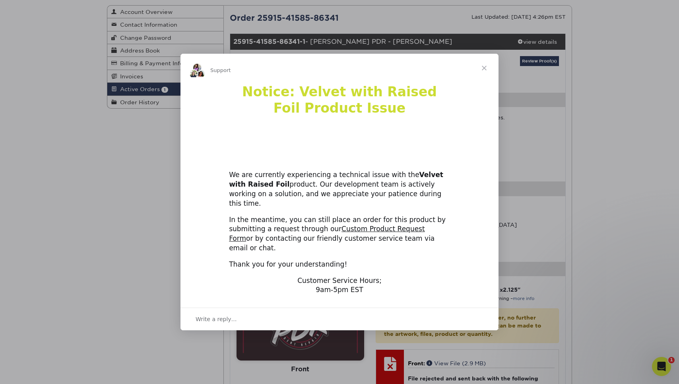
click at [482, 75] on span "Close" at bounding box center [484, 68] width 29 height 29
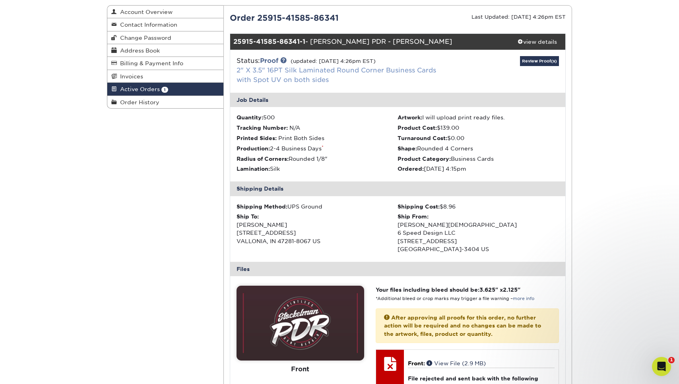
scroll to position [0, 0]
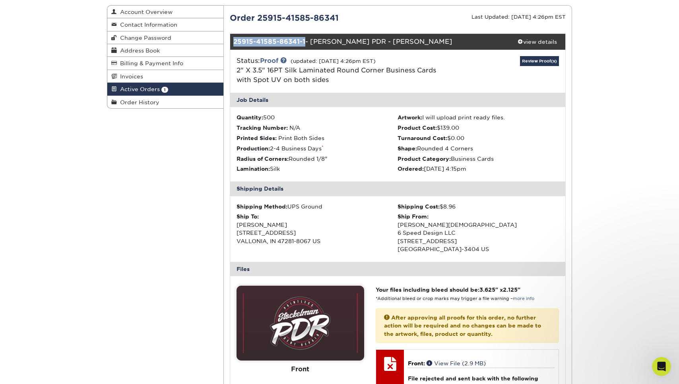
drag, startPoint x: 303, startPoint y: 41, endPoint x: 234, endPoint y: 41, distance: 68.8
click at [234, 41] on strong "25915-41585-86341-1" at bounding box center [269, 42] width 72 height 8
copy strong "25915-41585-86341-1"
click at [663, 365] on icon "Open Intercom Messenger" at bounding box center [660, 364] width 13 height 13
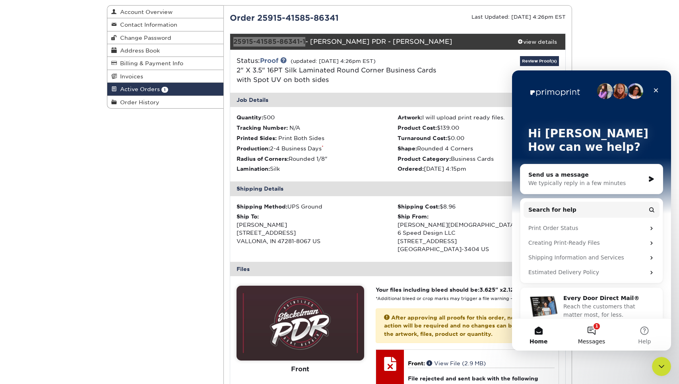
click at [592, 320] on button "1 Messages" at bounding box center [591, 334] width 53 height 32
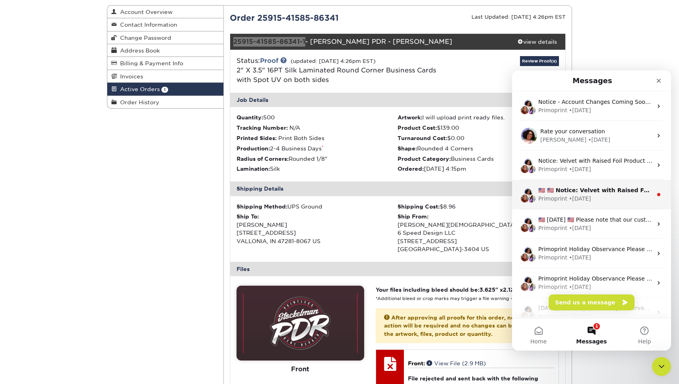
click at [590, 186] on div "🇺🇸 🇺🇸 Notice: Velvet with Raised Foil Product Issue We are currently experienci…" at bounding box center [591, 194] width 159 height 29
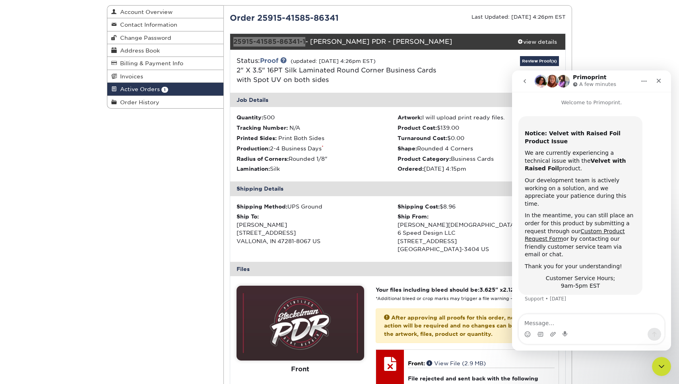
click at [523, 83] on icon "go back" at bounding box center [524, 81] width 6 height 6
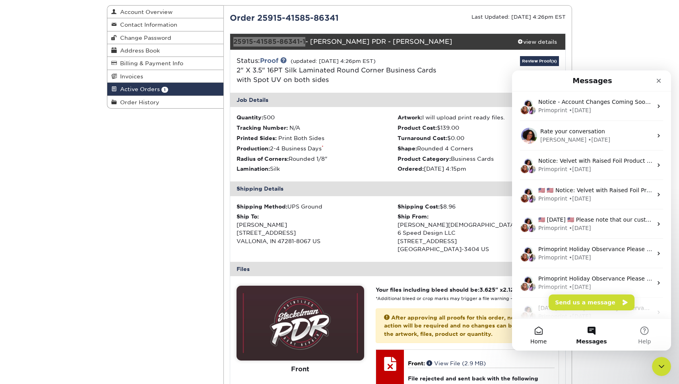
click at [545, 335] on button "Home" at bounding box center [538, 334] width 53 height 32
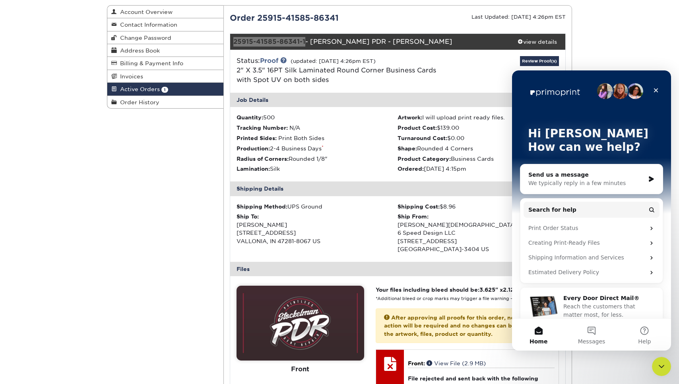
click at [577, 178] on div "Send us a message" at bounding box center [586, 174] width 116 height 8
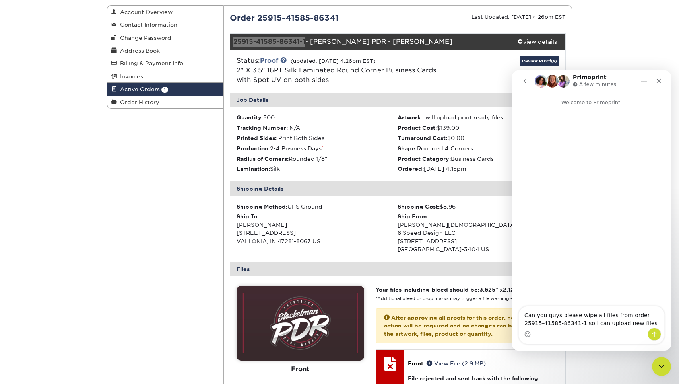
type textarea "Can you guys please wipe all files from order 25915-41585-86341-1 so I can uplo…"
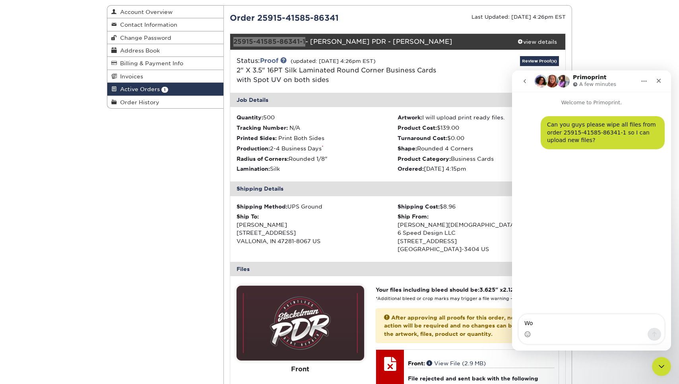
type textarea "Wor"
type textarea "Working on this now, thanks"
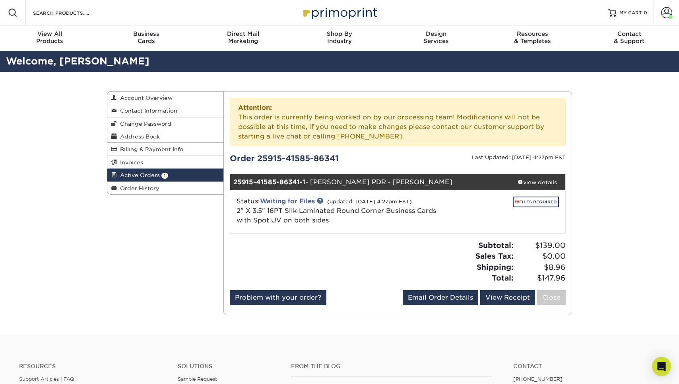
click at [515, 149] on div "Attention: This order is currently being worked on by our processing team! Modi…" at bounding box center [398, 203] width 336 height 210
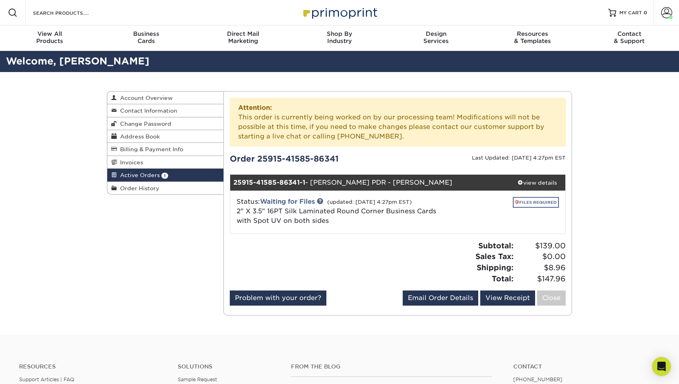
click at [519, 201] on link "FILES REQUIRED" at bounding box center [536, 202] width 46 height 11
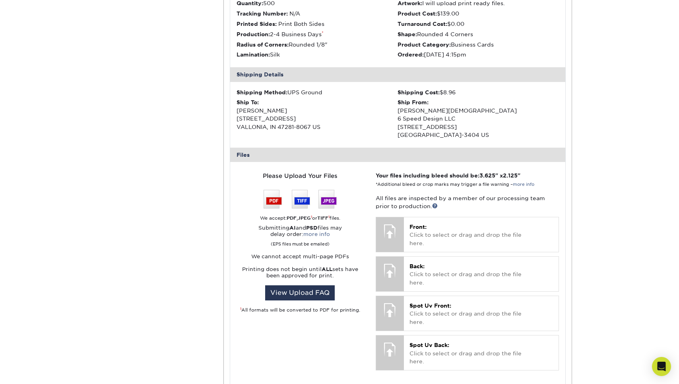
scroll to position [331, 0]
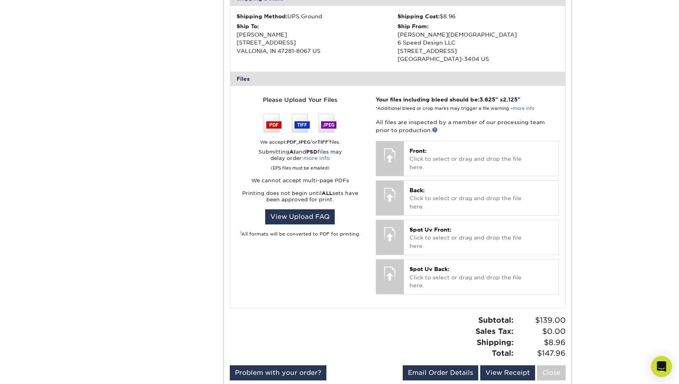
click at [658, 358] on body "Resources Menu Search Products Account [PERSON_NAME] Client Account Dashboard A…" at bounding box center [339, 155] width 679 height 972
click at [657, 361] on div "Open Intercom Messenger" at bounding box center [661, 366] width 21 height 21
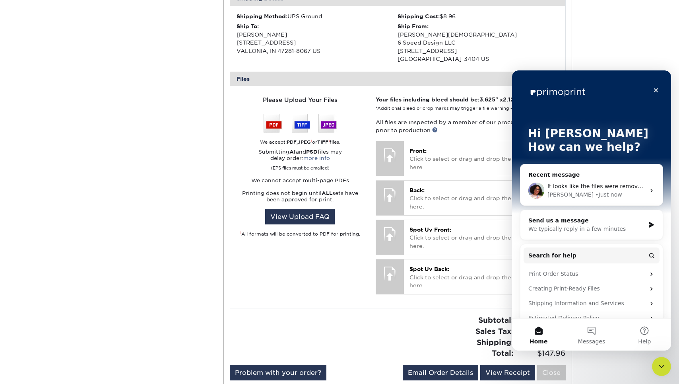
scroll to position [0, 0]
click at [595, 195] on div "• Just now" at bounding box center [608, 194] width 27 height 8
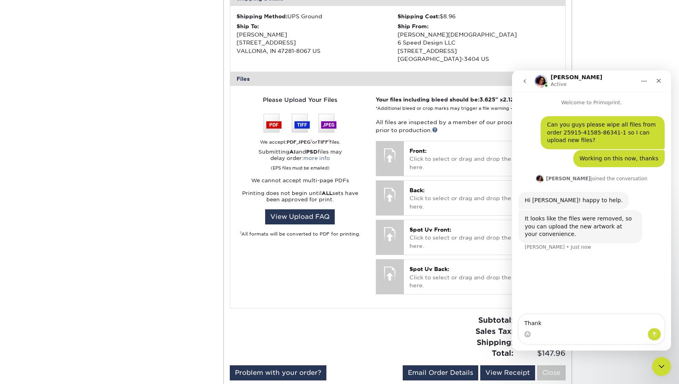
type textarea "Thanks"
type textarea "Maybe it just takes a few minutes for the Red X's to go away"
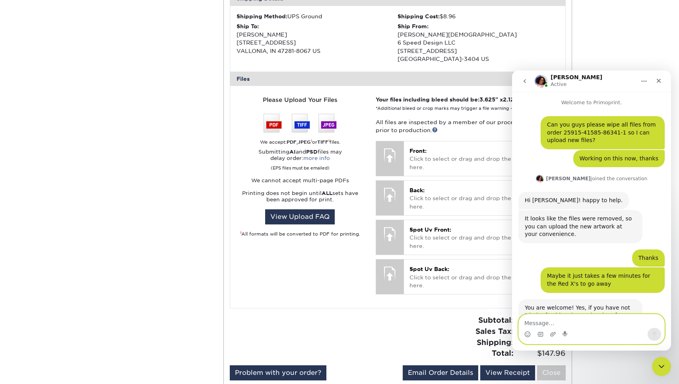
scroll to position [31, 0]
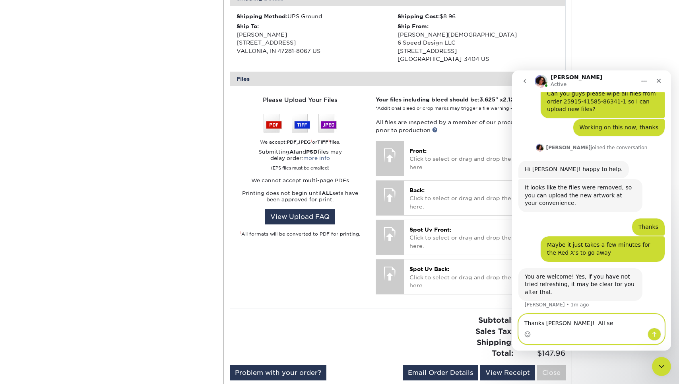
type textarea "Thanks [PERSON_NAME]! All set"
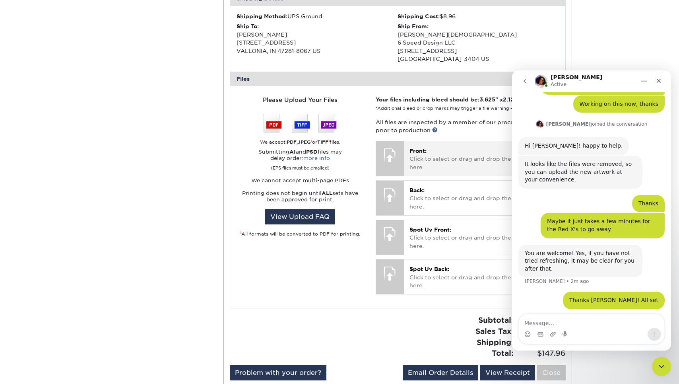
click at [451, 160] on div "Front: Click to select or drag and drop the file here. Choose file" at bounding box center [481, 158] width 155 height 35
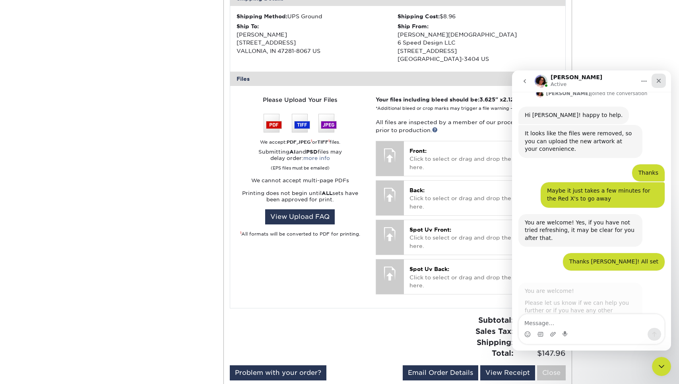
scroll to position [51, 0]
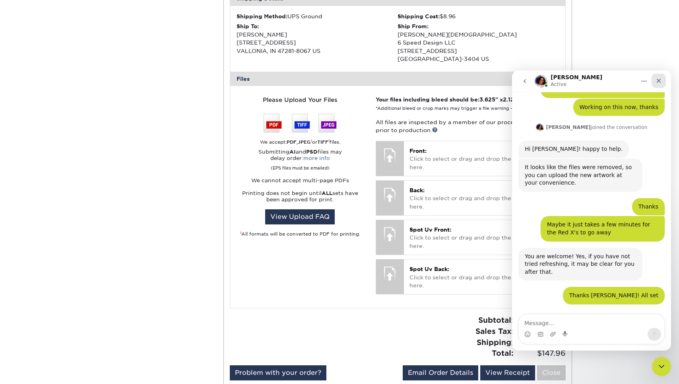
click at [657, 80] on icon "Close" at bounding box center [658, 80] width 6 height 6
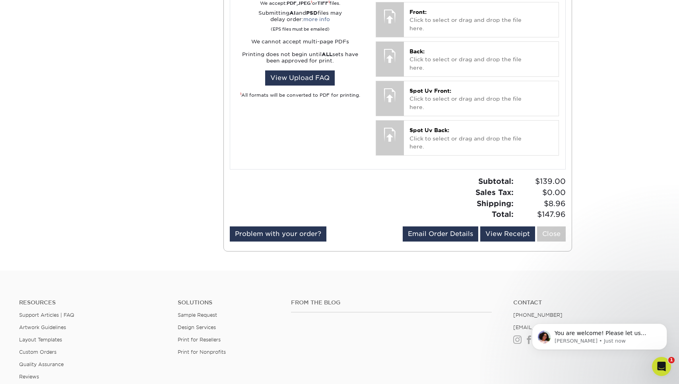
scroll to position [353, 0]
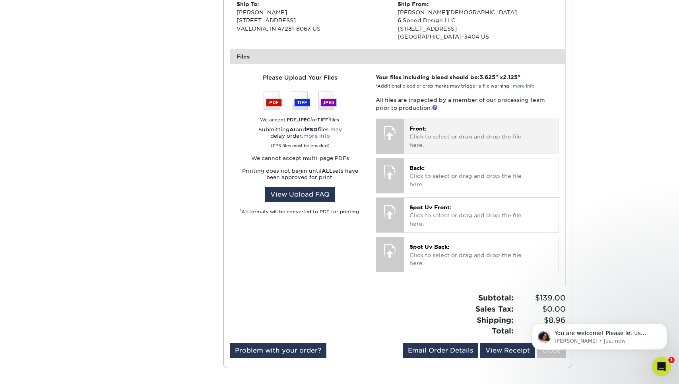
click at [438, 130] on p "Front: Click to select or drag and drop the file here." at bounding box center [480, 136] width 143 height 24
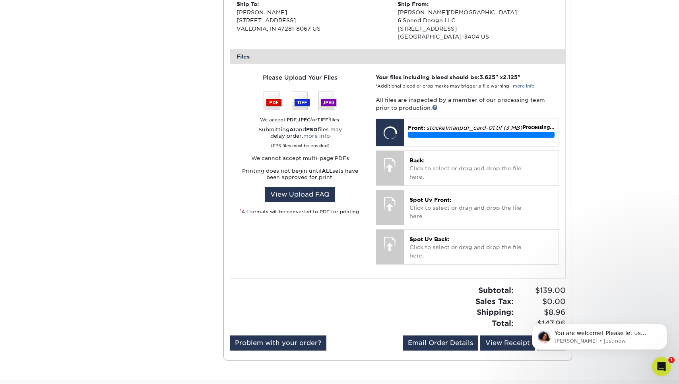
click at [424, 174] on div "Your files including bleed should be: 3.625 " x 2.125 " *Additional bleed or cr…" at bounding box center [467, 170] width 195 height 195
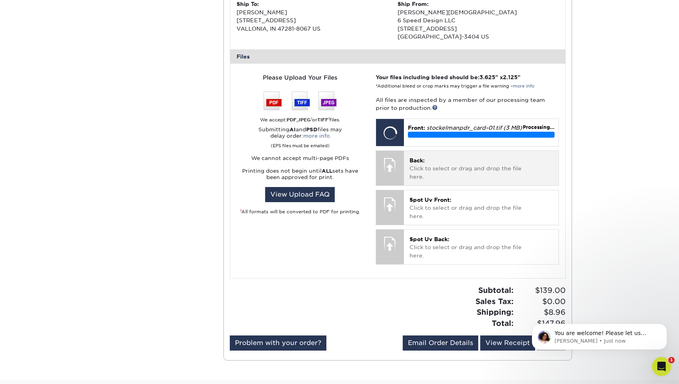
click at [424, 168] on div "Back: Click to select or drag and drop the file here. Choose file" at bounding box center [481, 168] width 155 height 35
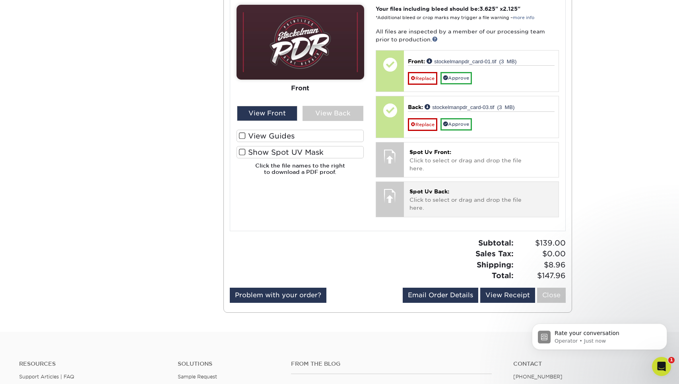
scroll to position [409, 0]
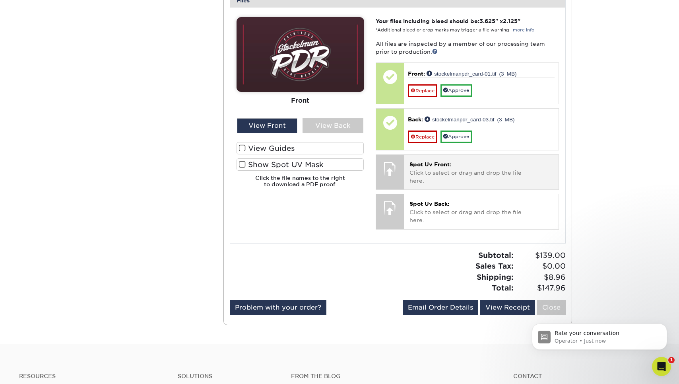
click at [437, 167] on p "Spot Uv Front: Click to select or drag and drop the file here." at bounding box center [480, 172] width 143 height 24
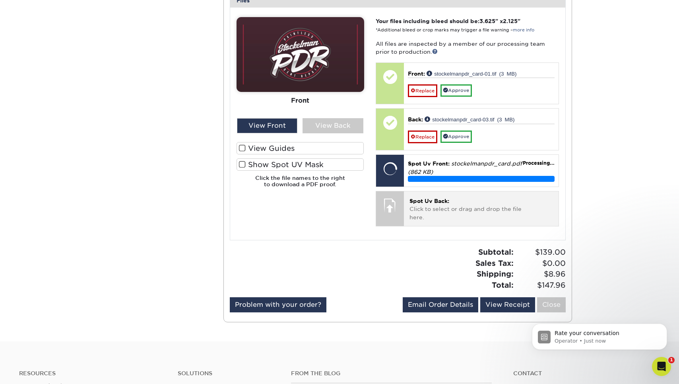
click at [417, 205] on p "Spot Uv Back: Click to select or drag and drop the file here." at bounding box center [480, 209] width 143 height 24
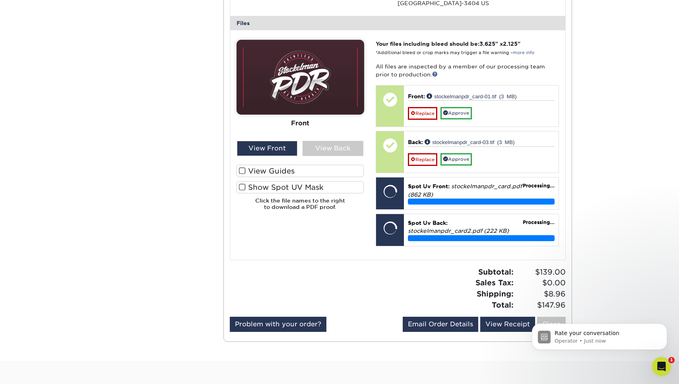
scroll to position [380, 0]
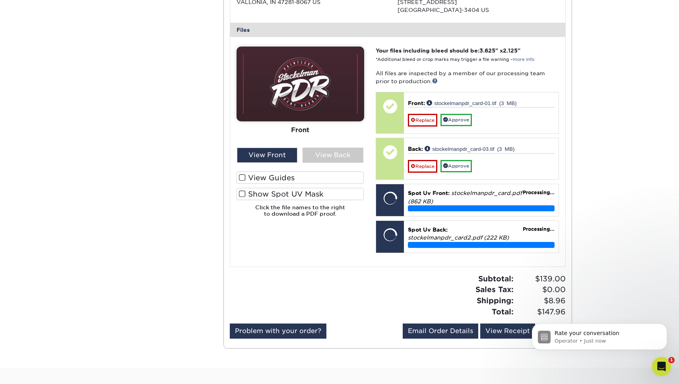
click at [263, 181] on div "View Guides Show Spot UV Mask" at bounding box center [300, 187] width 128 height 33
click at [263, 176] on label "View Guides" at bounding box center [300, 177] width 128 height 12
click at [0, 0] on input "View Guides" at bounding box center [0, 0] width 0 height 0
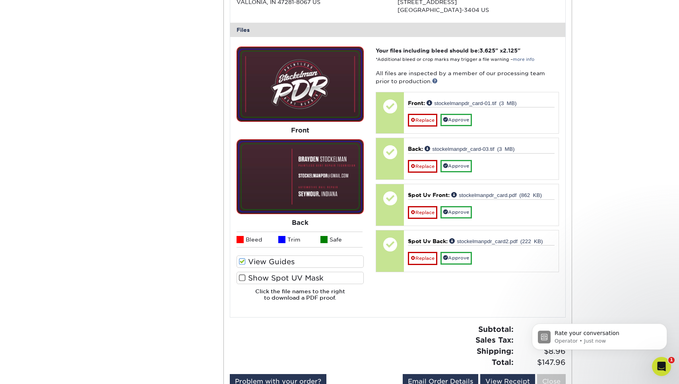
click at [286, 272] on label "Show Spot UV Mask" at bounding box center [300, 277] width 128 height 12
click at [0, 0] on input "Show Spot UV Mask" at bounding box center [0, 0] width 0 height 0
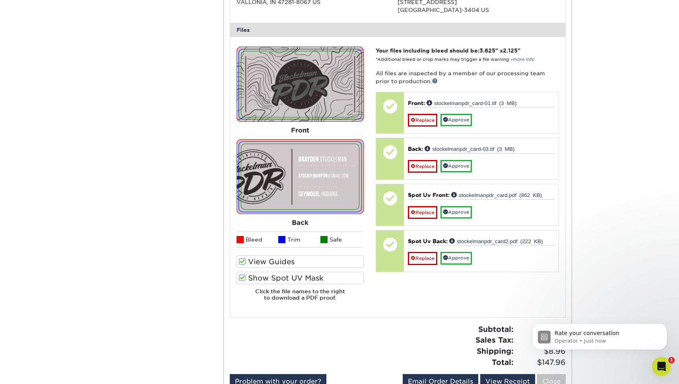
click at [278, 258] on label "View Guides" at bounding box center [300, 261] width 128 height 12
click at [0, 0] on input "View Guides" at bounding box center [0, 0] width 0 height 0
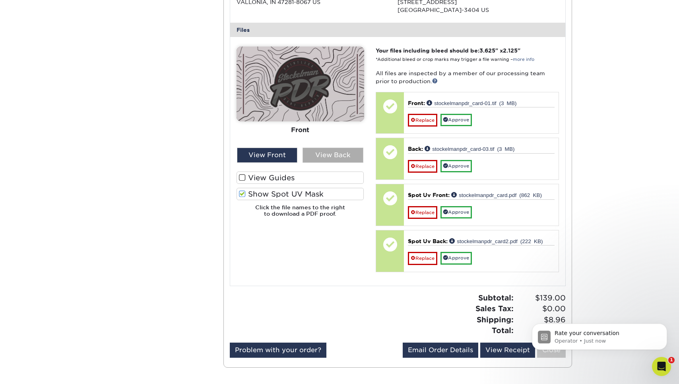
click at [309, 154] on div "View Back" at bounding box center [332, 154] width 61 height 15
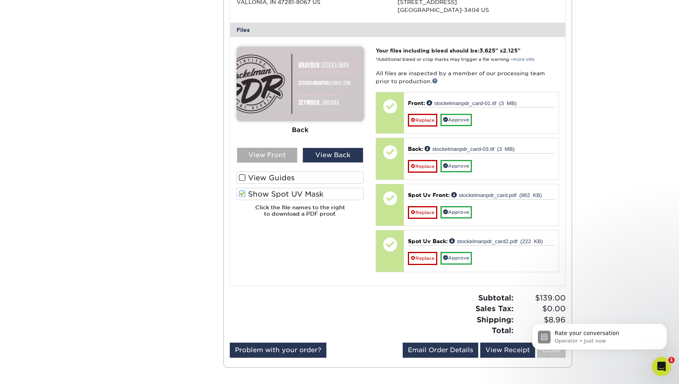
click at [279, 153] on div "View Front" at bounding box center [267, 154] width 61 height 15
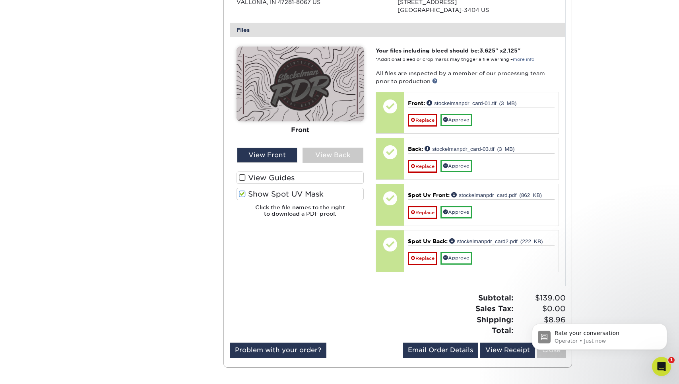
click at [283, 191] on label "Show Spot UV Mask" at bounding box center [300, 194] width 128 height 12
click at [0, 0] on input "Show Spot UV Mask" at bounding box center [0, 0] width 0 height 0
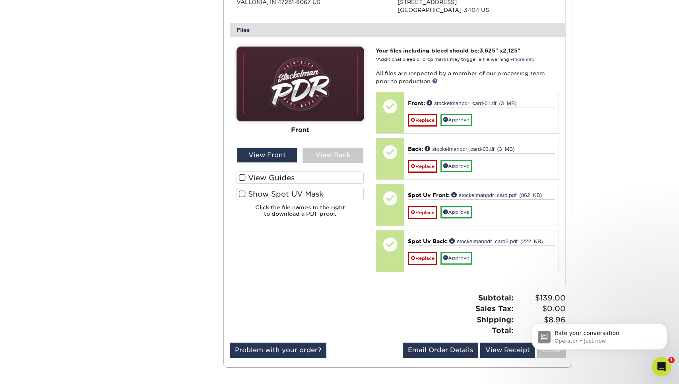
click at [283, 191] on label "Show Spot UV Mask" at bounding box center [300, 194] width 128 height 12
click at [0, 0] on input "Show Spot UV Mask" at bounding box center [0, 0] width 0 height 0
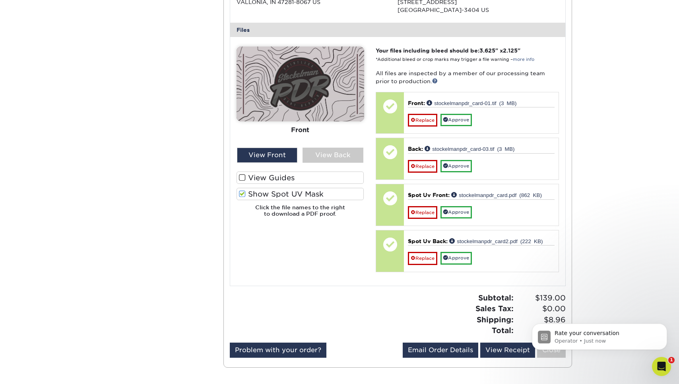
click at [283, 191] on label "Show Spot UV Mask" at bounding box center [300, 194] width 128 height 12
click at [0, 0] on input "Show Spot UV Mask" at bounding box center [0, 0] width 0 height 0
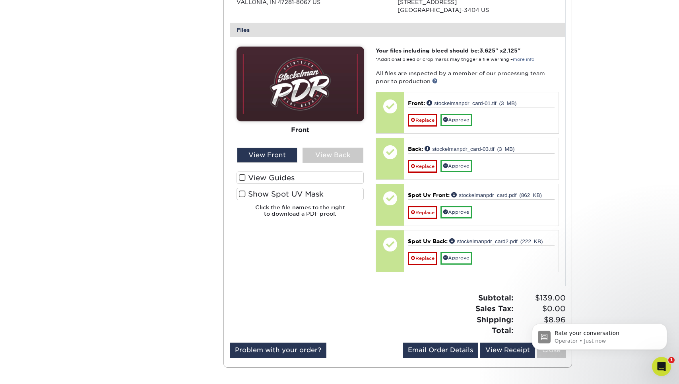
click at [283, 191] on label "Show Spot UV Mask" at bounding box center [300, 194] width 128 height 12
click at [0, 0] on input "Show Spot UV Mask" at bounding box center [0, 0] width 0 height 0
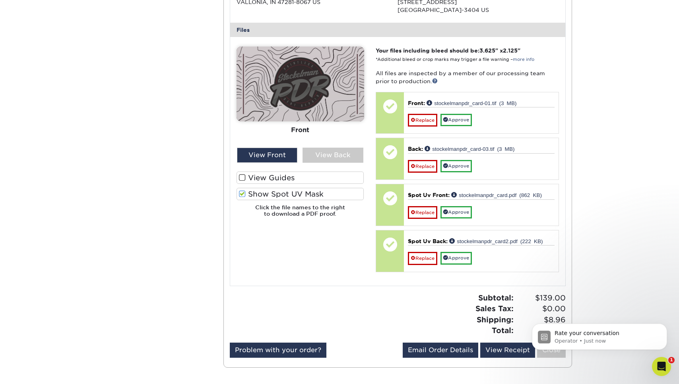
click at [283, 191] on label "Show Spot UV Mask" at bounding box center [300, 194] width 128 height 12
click at [0, 0] on input "Show Spot UV Mask" at bounding box center [0, 0] width 0 height 0
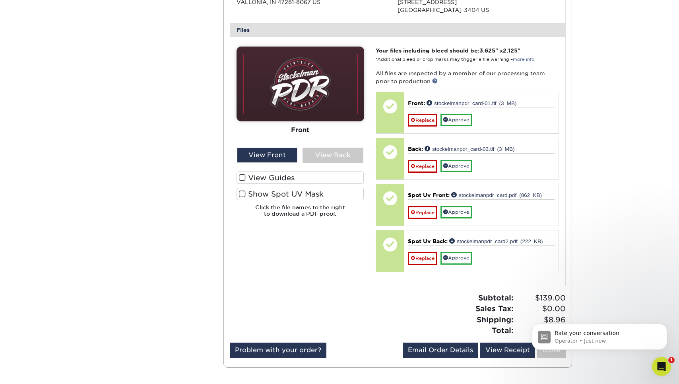
click at [283, 191] on label "Show Spot UV Mask" at bounding box center [300, 194] width 128 height 12
click at [0, 0] on input "Show Spot UV Mask" at bounding box center [0, 0] width 0 height 0
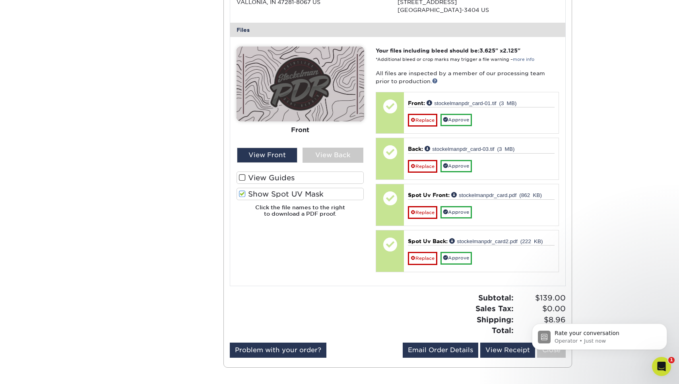
click at [283, 191] on label "Show Spot UV Mask" at bounding box center [300, 194] width 128 height 12
click at [0, 0] on input "Show Spot UV Mask" at bounding box center [0, 0] width 0 height 0
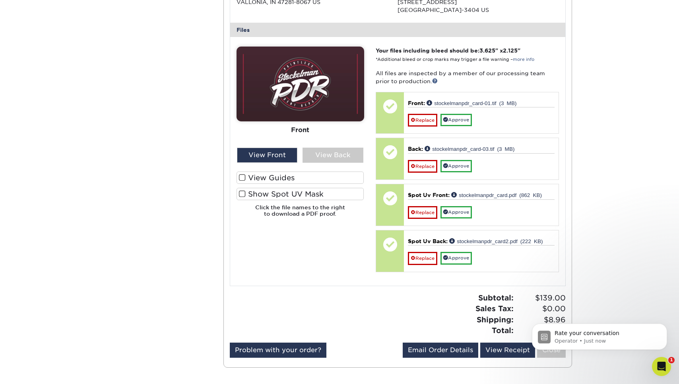
click at [283, 191] on label "Show Spot UV Mask" at bounding box center [300, 194] width 128 height 12
click at [0, 0] on input "Show Spot UV Mask" at bounding box center [0, 0] width 0 height 0
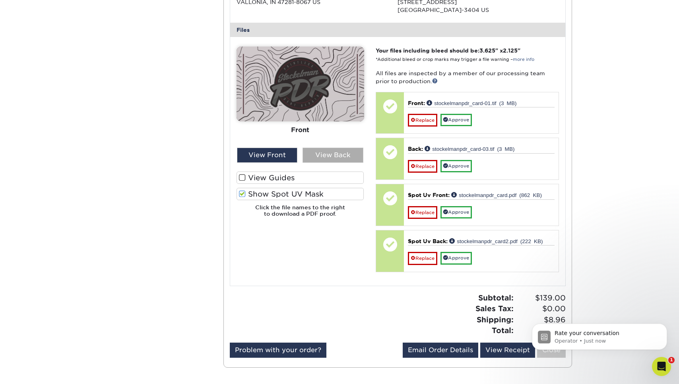
click at [314, 150] on div "View Back" at bounding box center [332, 154] width 61 height 15
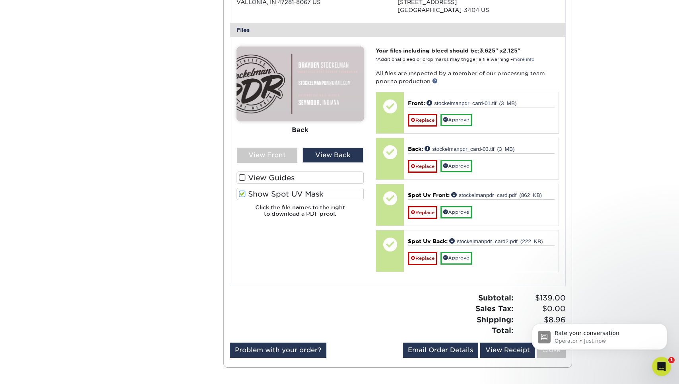
click at [304, 188] on label "Show Spot UV Mask" at bounding box center [300, 194] width 128 height 12
click at [0, 0] on input "Show Spot UV Mask" at bounding box center [0, 0] width 0 height 0
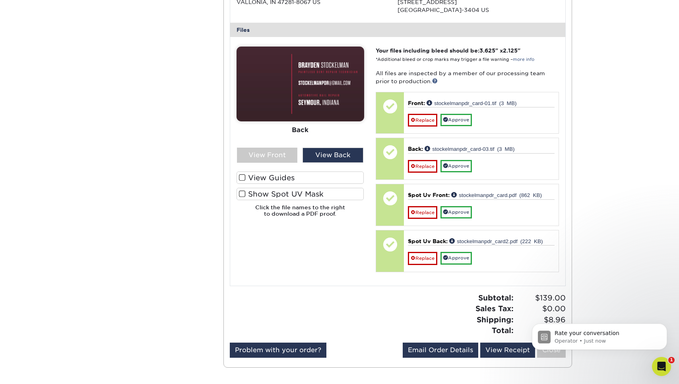
click at [304, 188] on label "Show Spot UV Mask" at bounding box center [300, 194] width 128 height 12
click at [0, 0] on input "Show Spot UV Mask" at bounding box center [0, 0] width 0 height 0
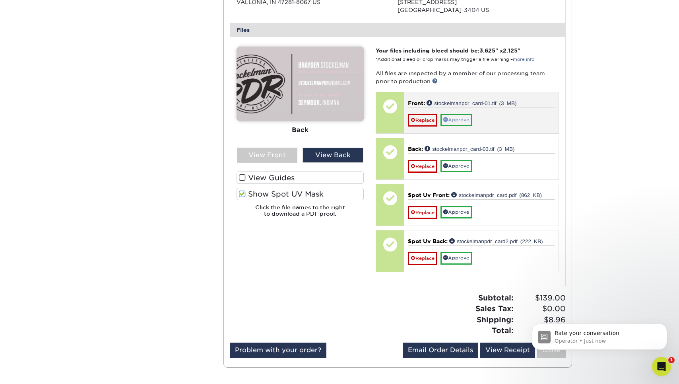
click at [457, 116] on link "Approve" at bounding box center [455, 120] width 31 height 12
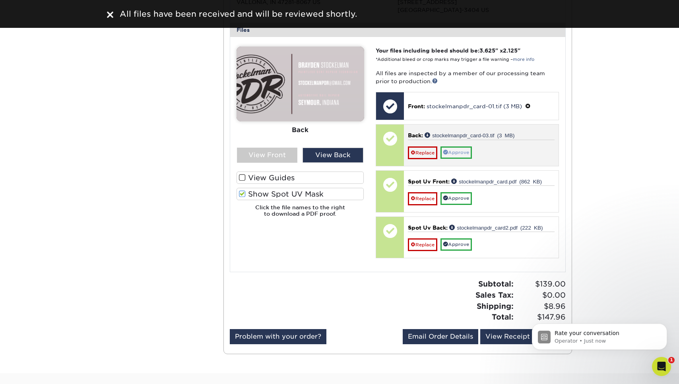
click at [457, 147] on link "Approve" at bounding box center [455, 152] width 31 height 12
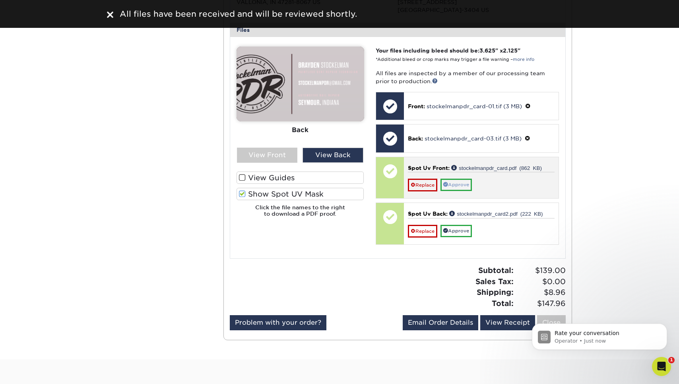
click at [455, 184] on link "Approve" at bounding box center [455, 184] width 31 height 12
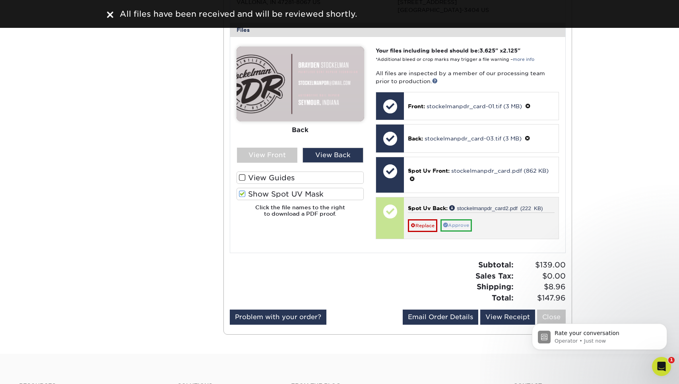
click at [455, 219] on link "Approve" at bounding box center [455, 225] width 31 height 12
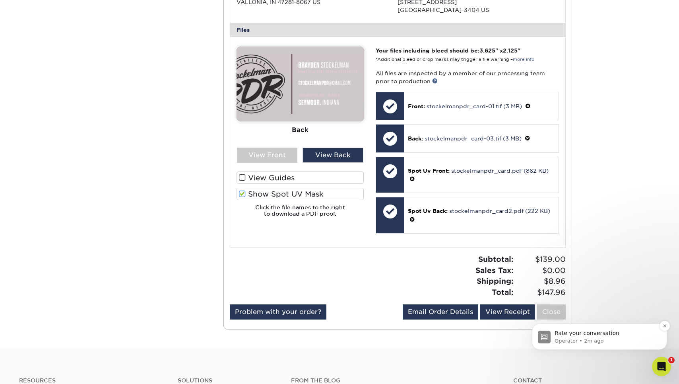
click at [592, 338] on p "Operator • 2m ago" at bounding box center [605, 340] width 103 height 7
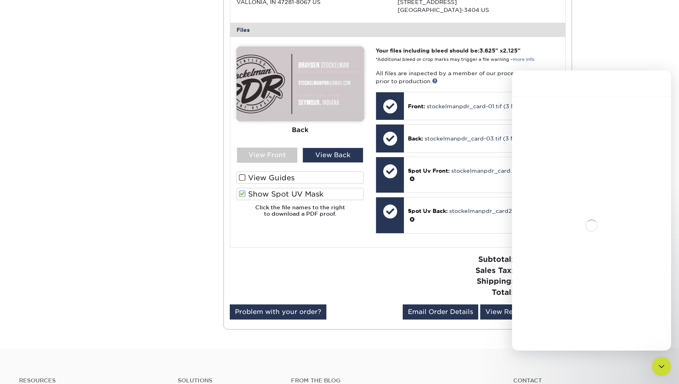
scroll to position [1, 0]
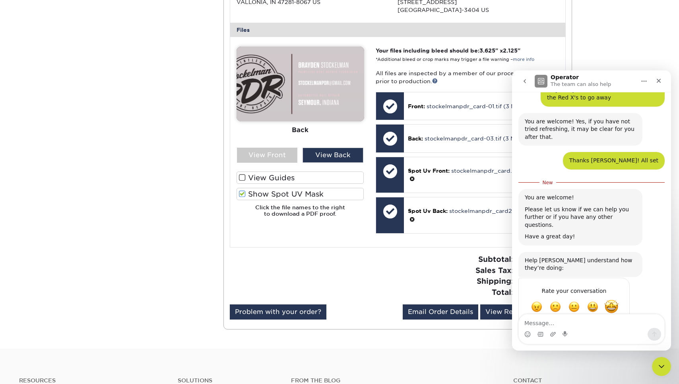
click at [616, 299] on span "Amazing" at bounding box center [611, 306] width 14 height 14
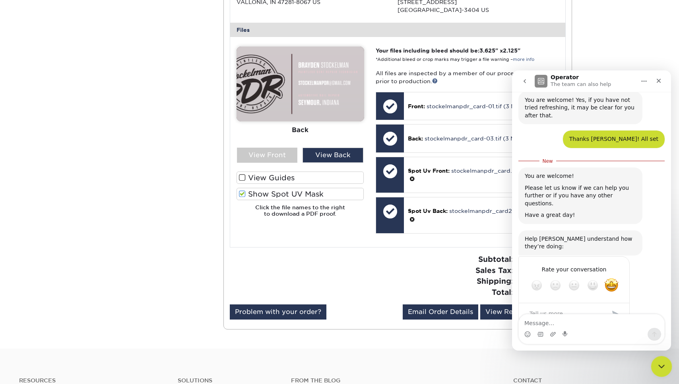
click at [657, 365] on icon "Close Intercom Messenger" at bounding box center [660, 365] width 10 height 10
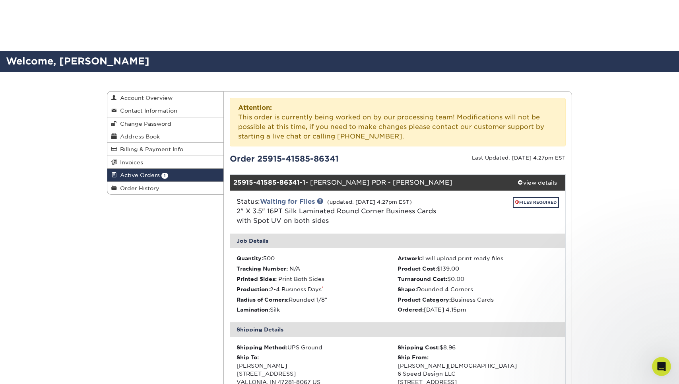
scroll to position [380, 0]
